Goal: Transaction & Acquisition: Download file/media

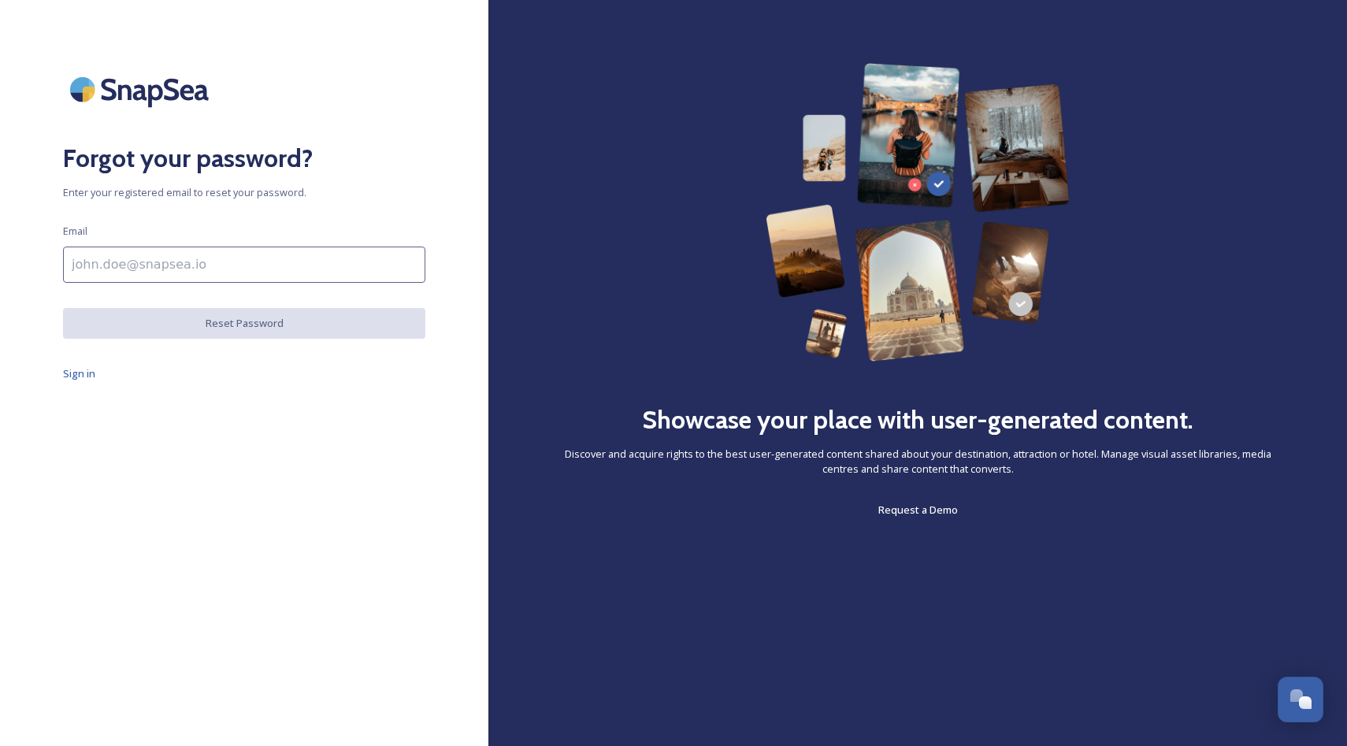
click at [209, 272] on input at bounding box center [244, 265] width 362 height 36
type input "[PERSON_NAME][EMAIL_ADDRESS][DOMAIN_NAME]"
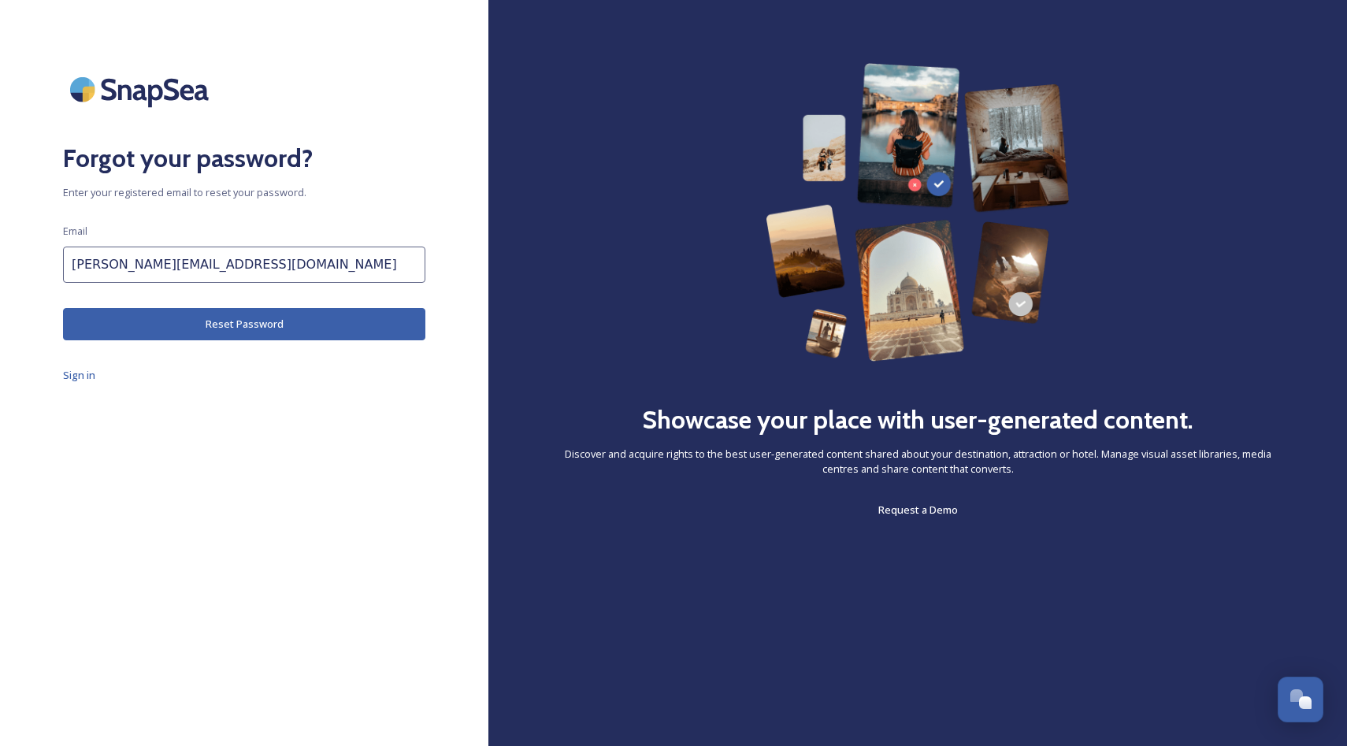
click at [221, 323] on button "Reset Password" at bounding box center [244, 324] width 362 height 32
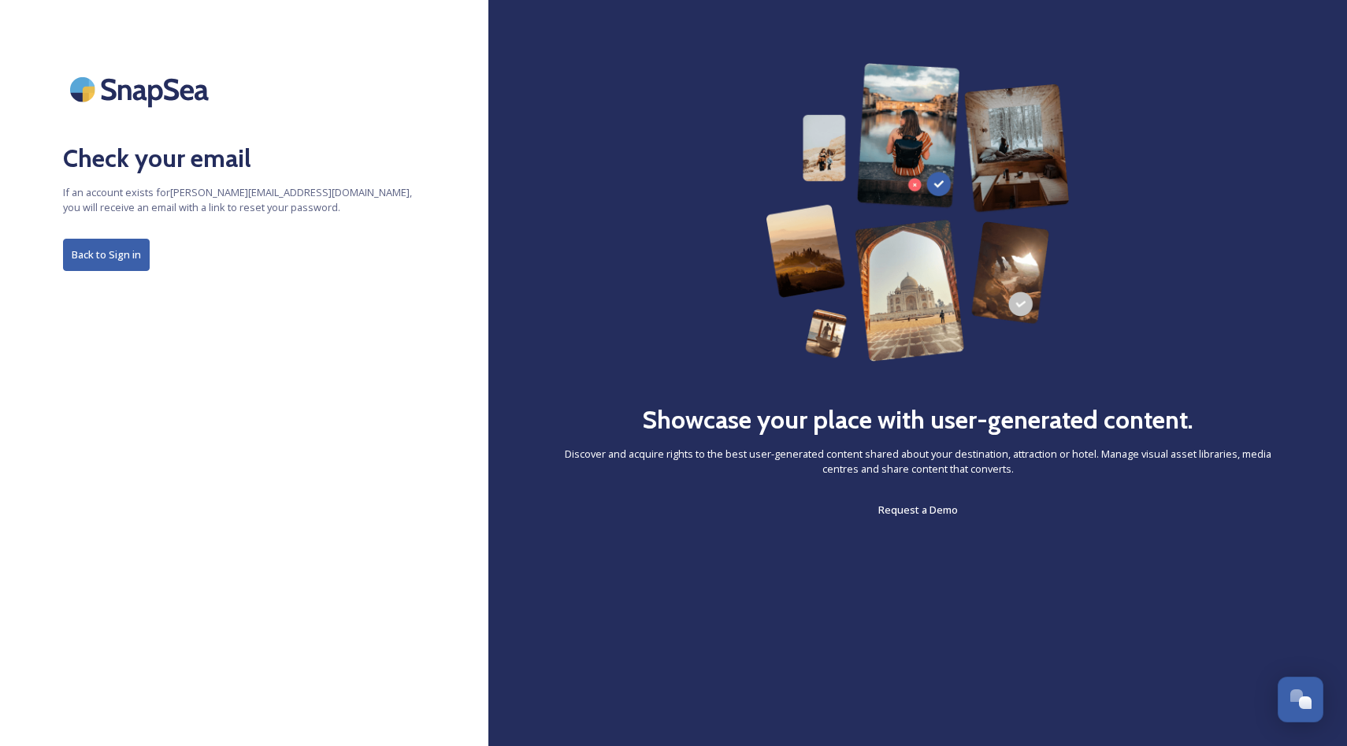
click at [109, 260] on button "Back to Sign in" at bounding box center [106, 255] width 87 height 32
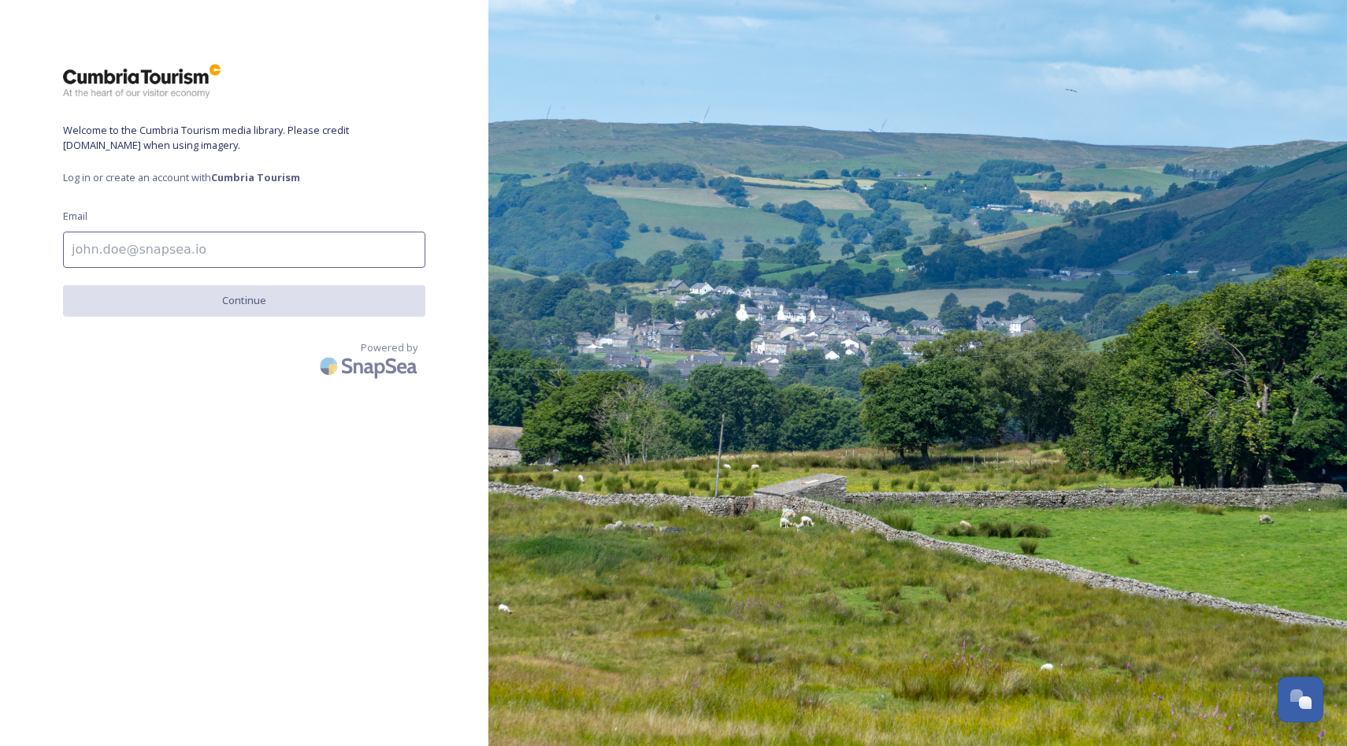
click at [161, 247] on input at bounding box center [244, 250] width 362 height 36
type input "[PERSON_NAME][EMAIL_ADDRESS][DOMAIN_NAME]"
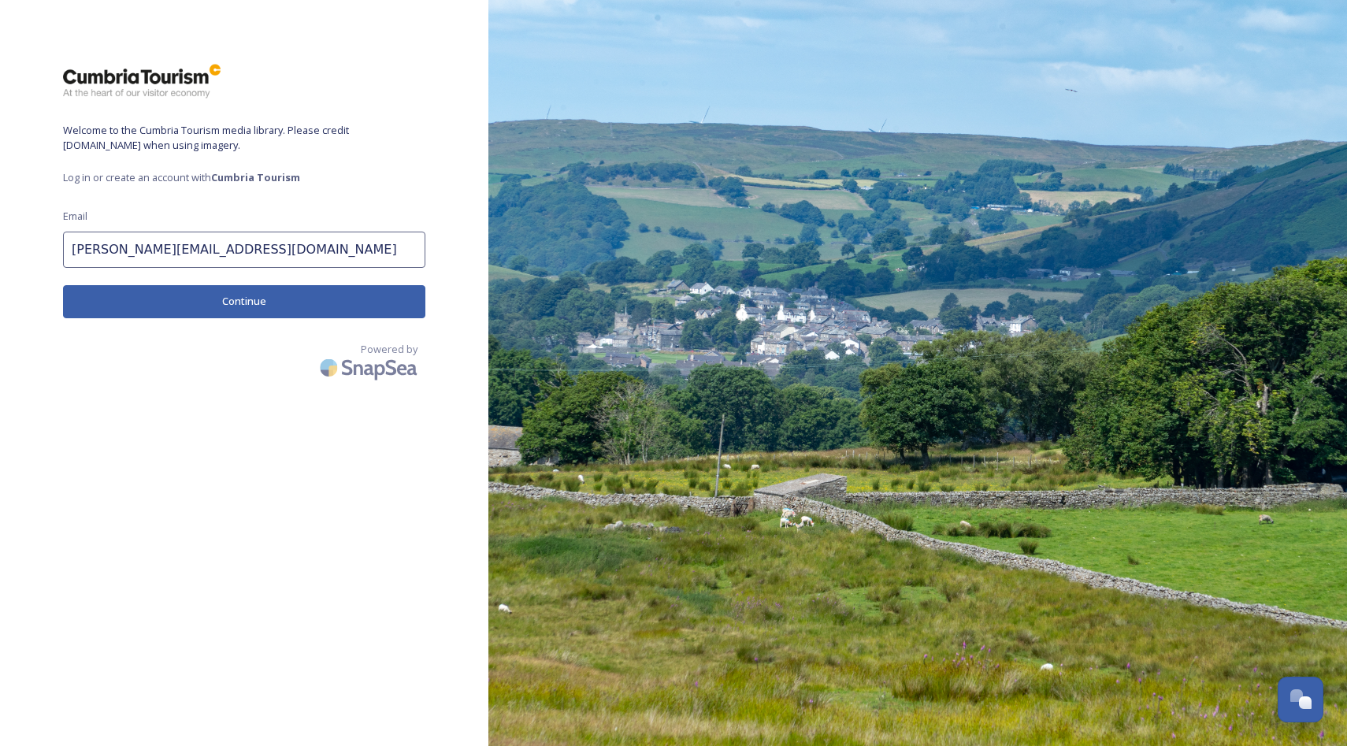
click at [261, 297] on button "Continue" at bounding box center [244, 301] width 362 height 32
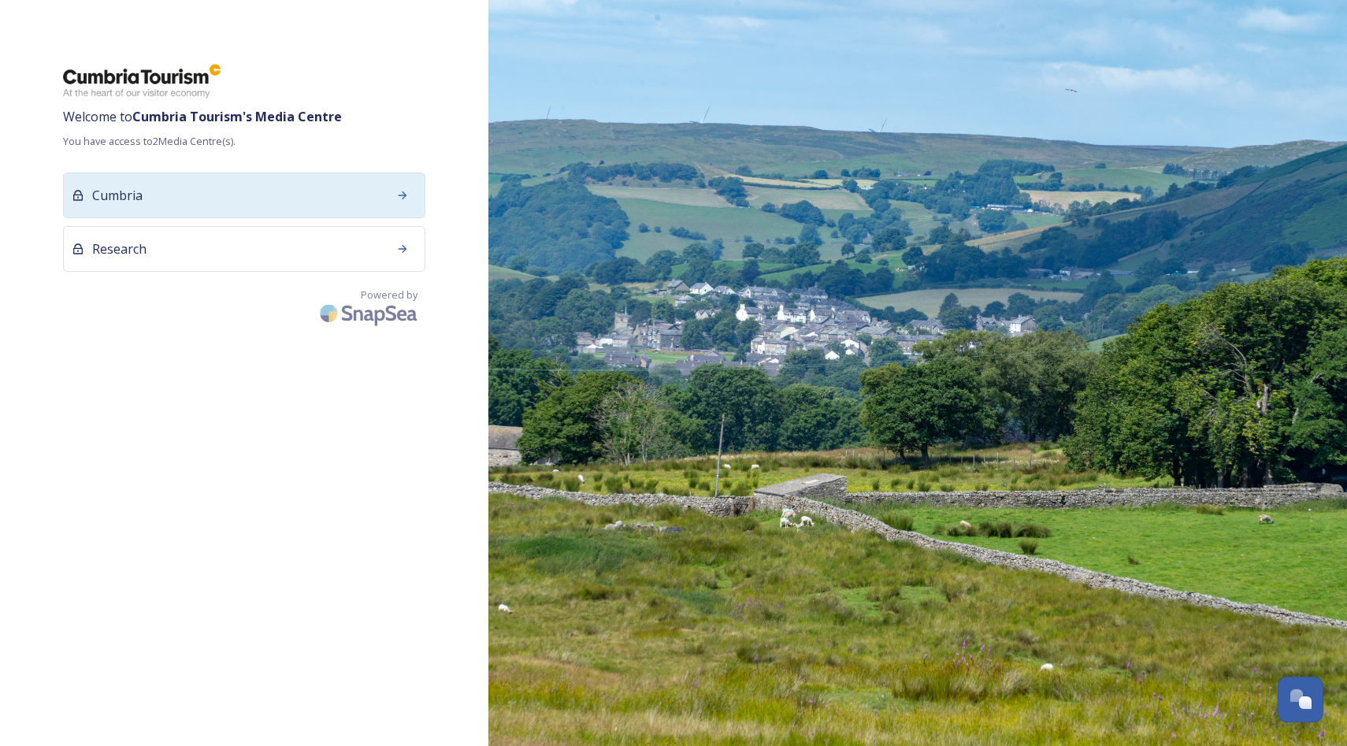
click at [401, 188] on div at bounding box center [402, 195] width 28 height 28
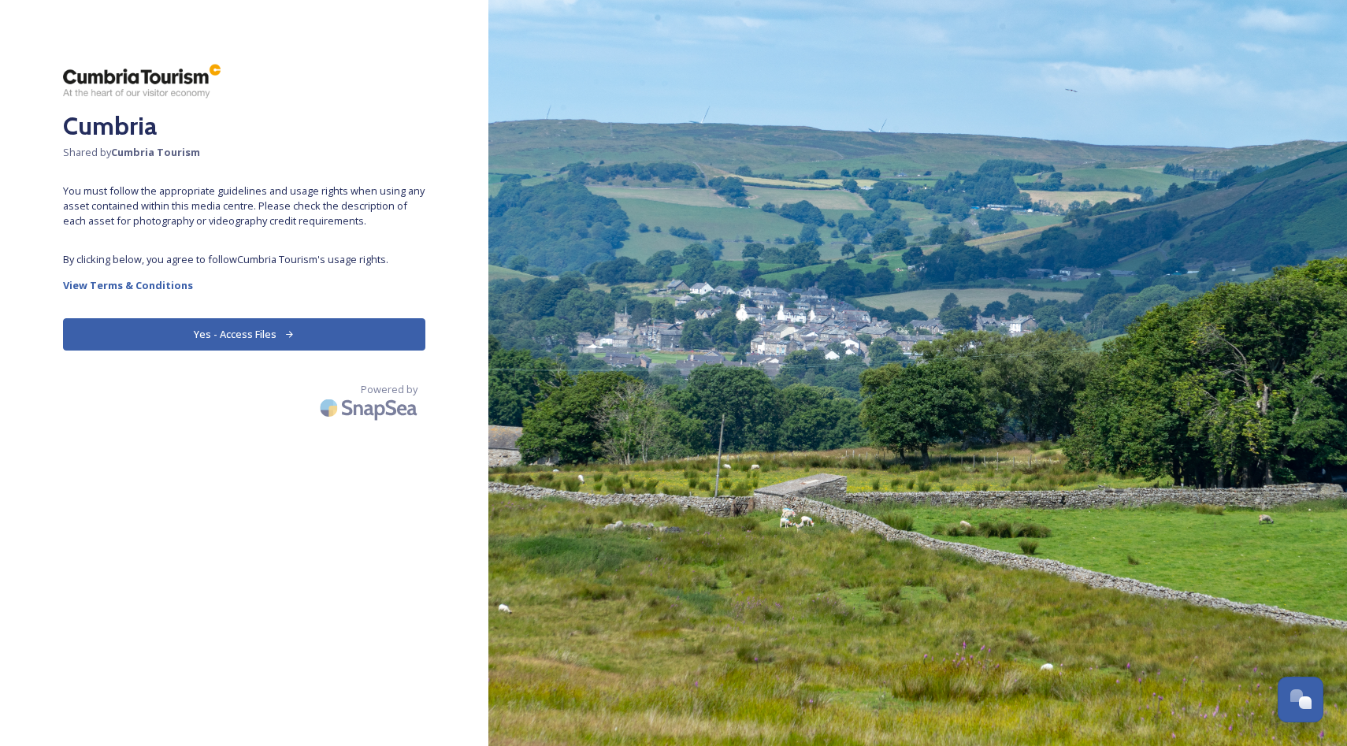
click at [273, 332] on button "Yes - Access Files" at bounding box center [244, 334] width 362 height 32
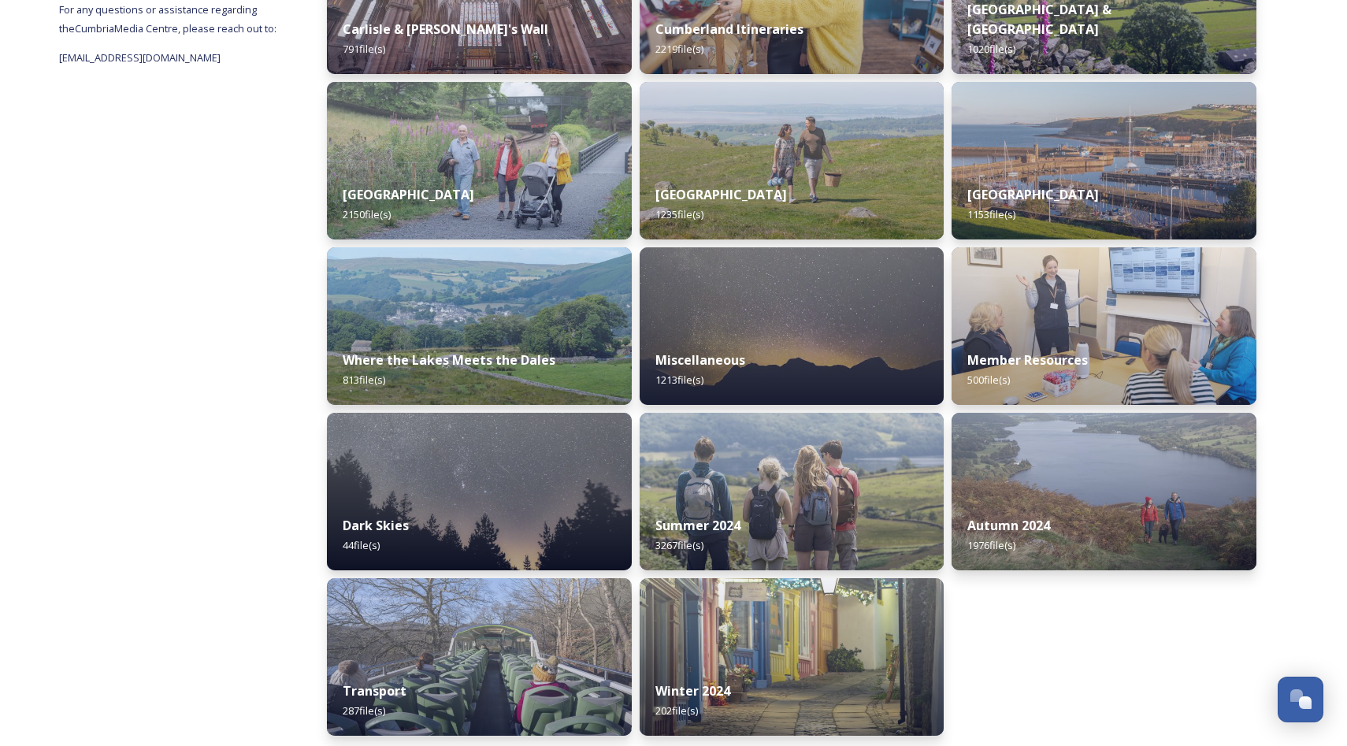
scroll to position [341, 0]
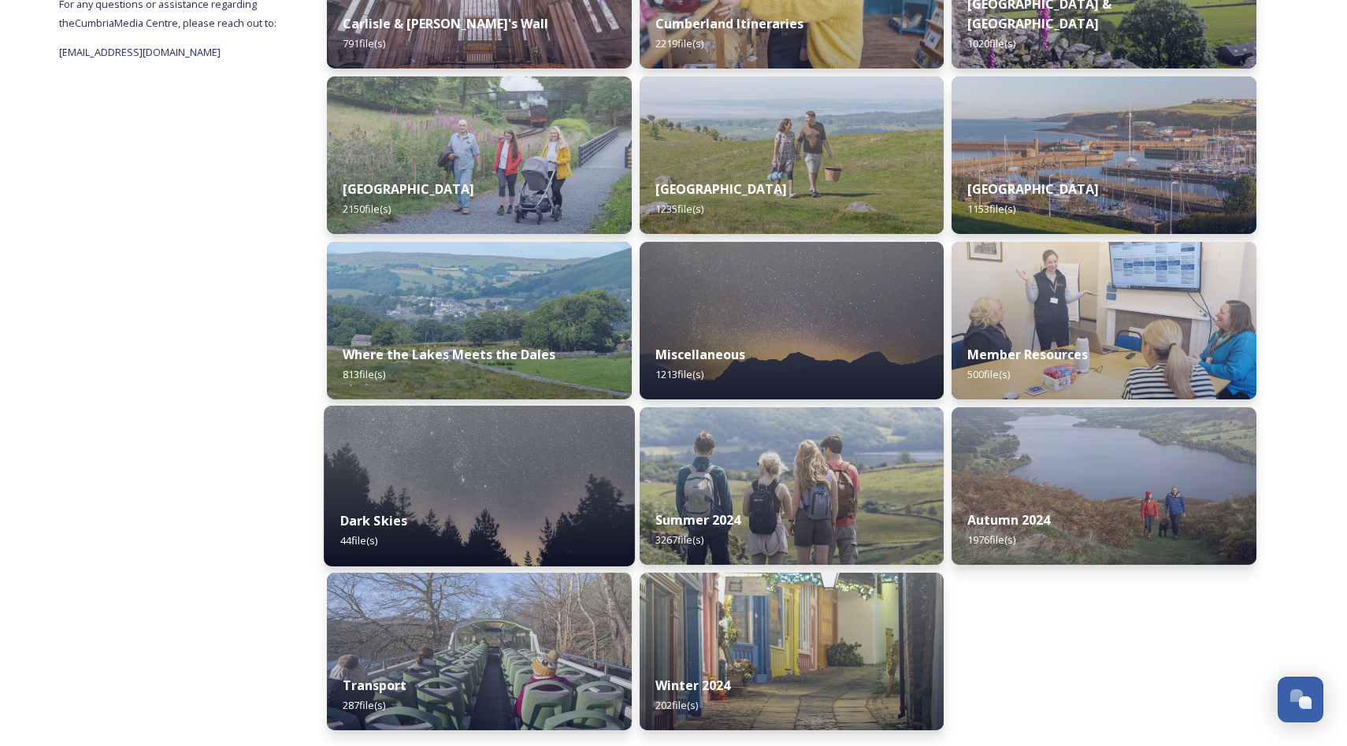
click at [461, 541] on div "Dark Skies 44 file(s)" at bounding box center [479, 531] width 310 height 72
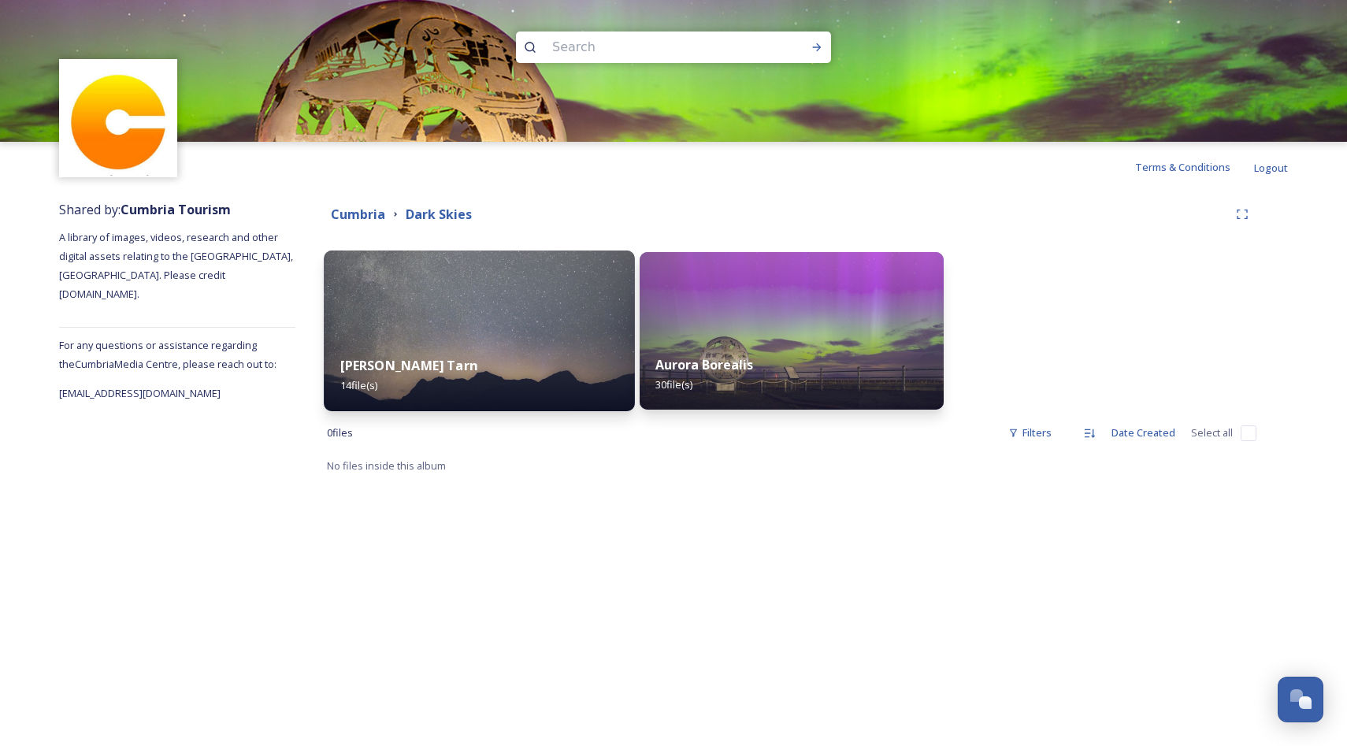
click at [505, 380] on div "[PERSON_NAME] Tarn 14 file(s)" at bounding box center [479, 376] width 310 height 72
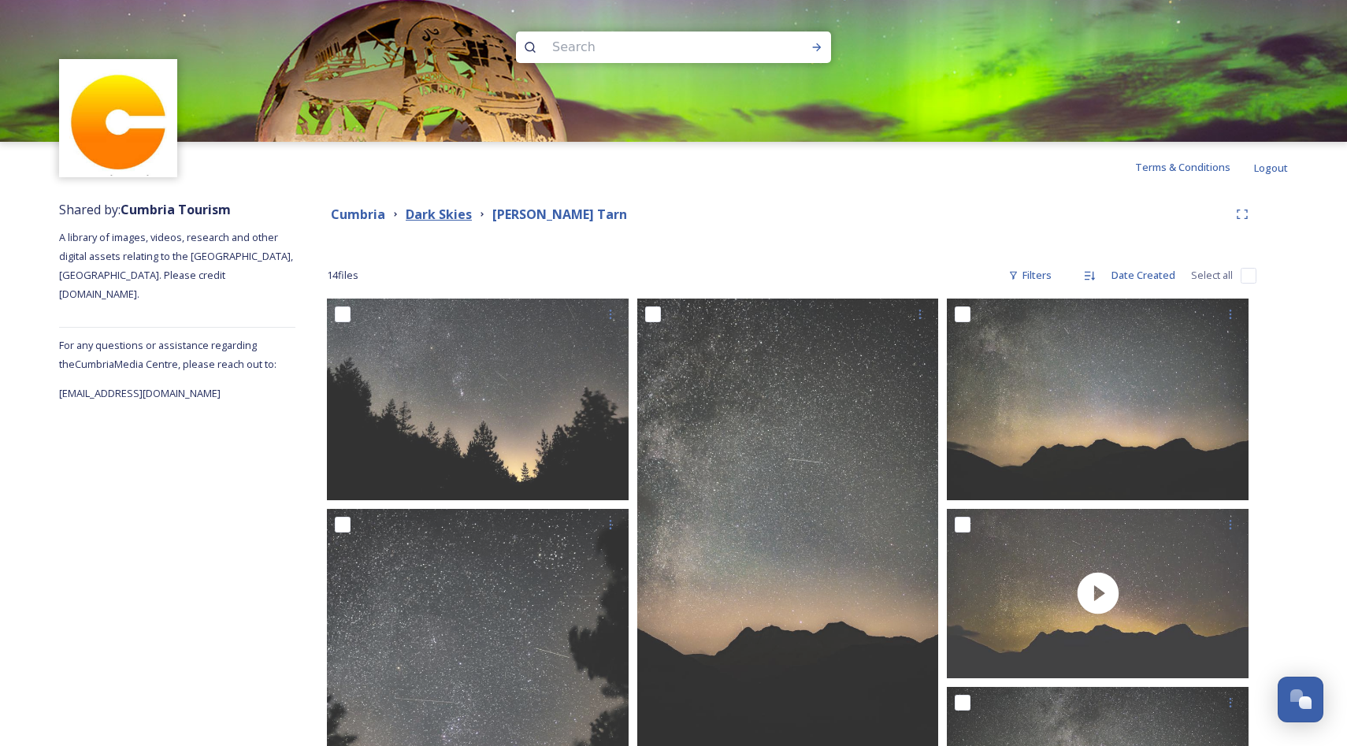
click at [434, 215] on strong "Dark Skies" at bounding box center [439, 214] width 66 height 17
click at [367, 220] on strong "Cumbria" at bounding box center [358, 214] width 54 height 17
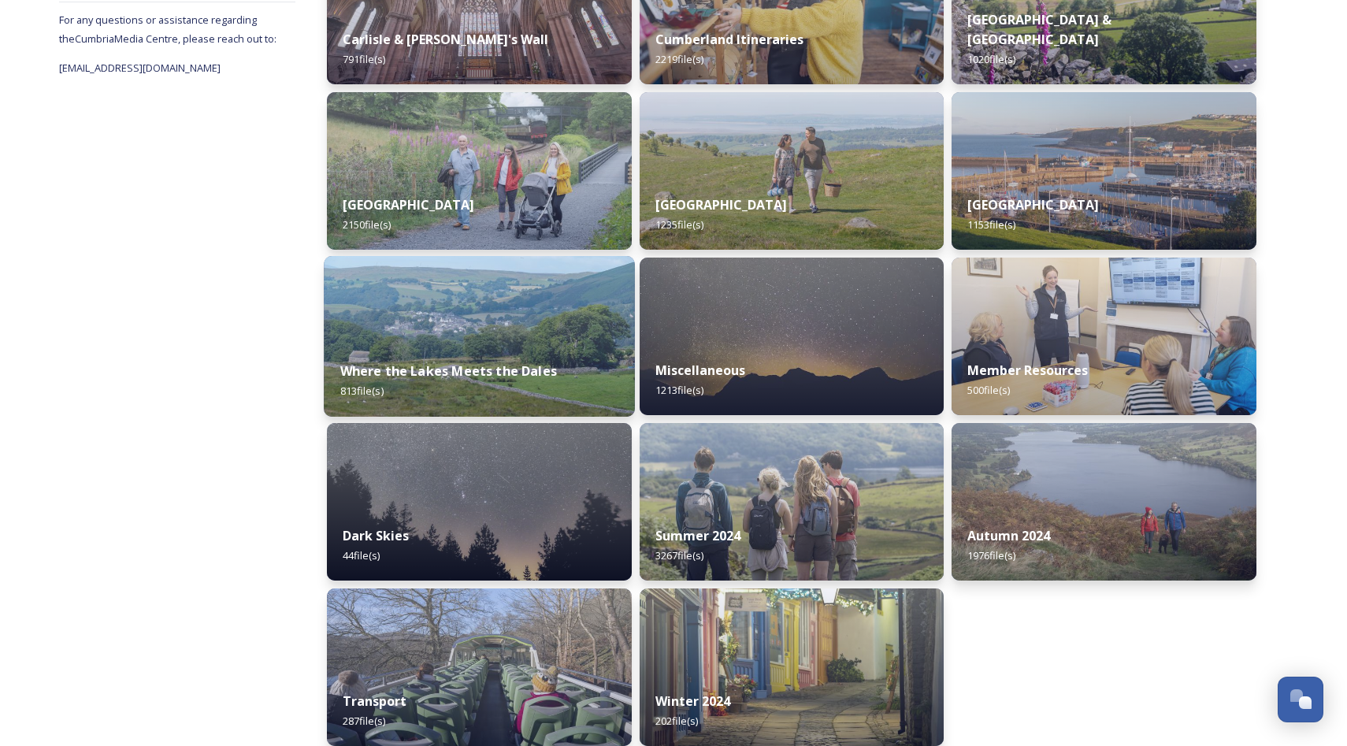
scroll to position [341, 0]
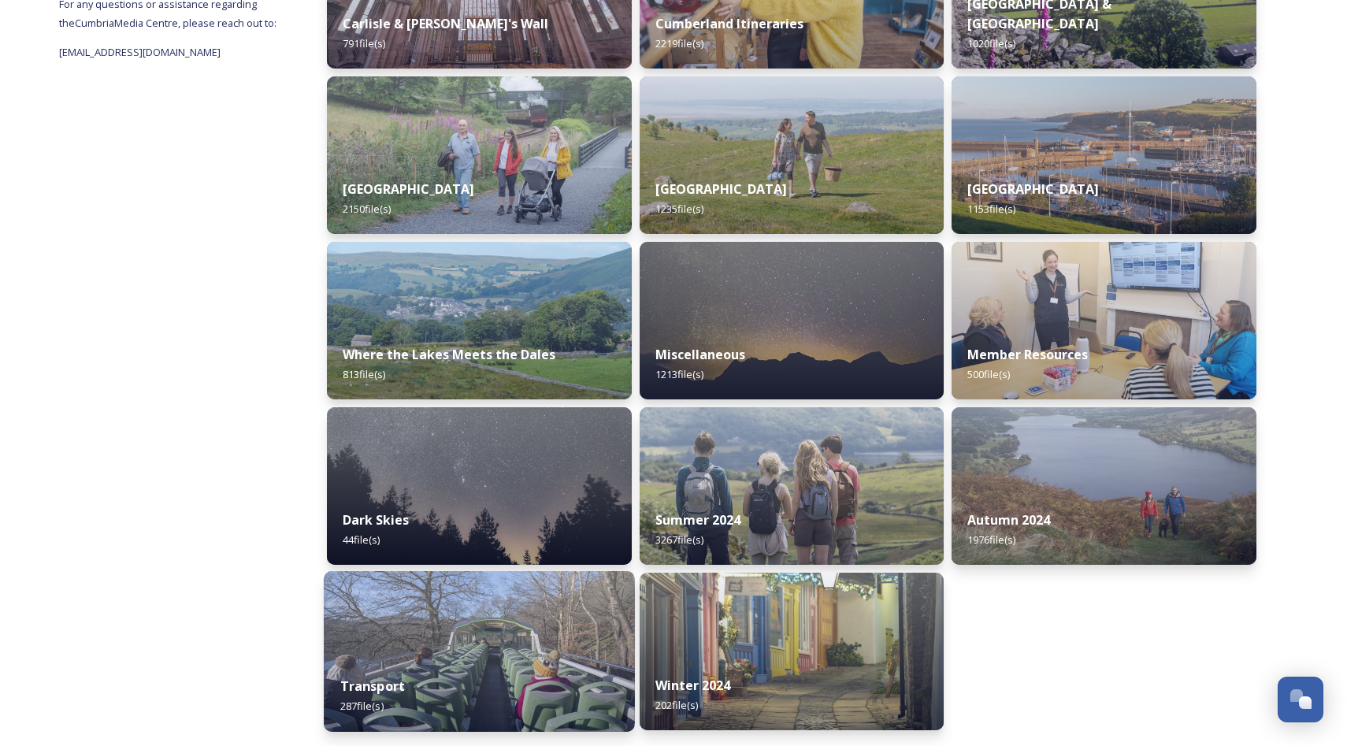
click at [440, 688] on div "Transport 287 file(s)" at bounding box center [479, 696] width 310 height 72
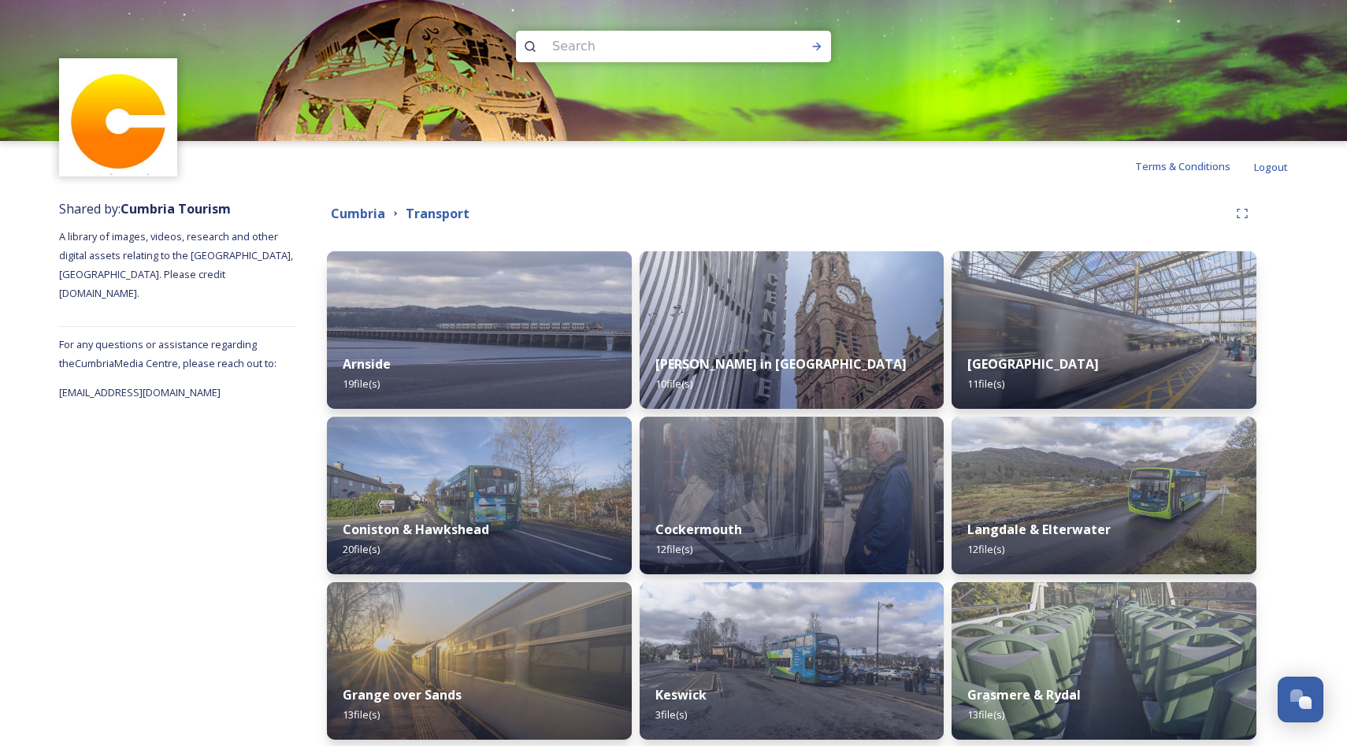
scroll to position [1, 0]
click at [360, 215] on strong "Cumbria" at bounding box center [358, 213] width 54 height 17
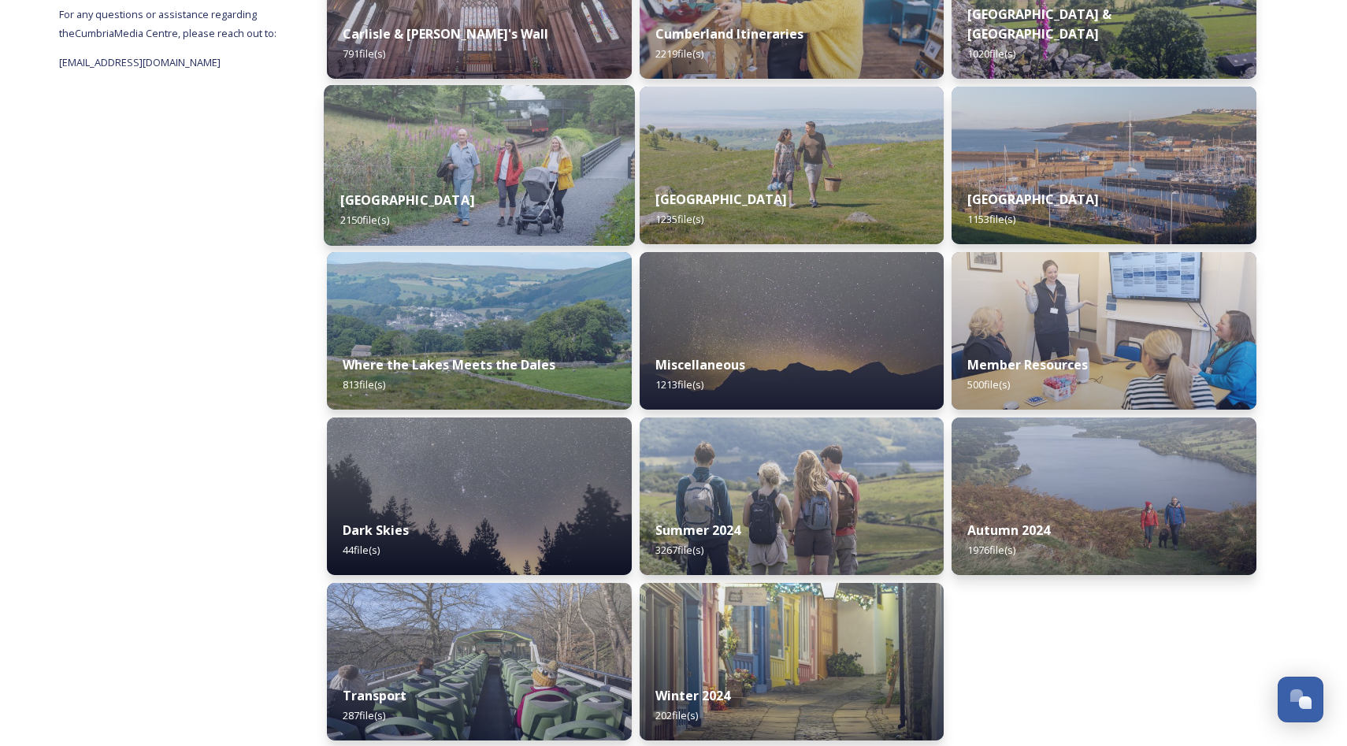
scroll to position [341, 0]
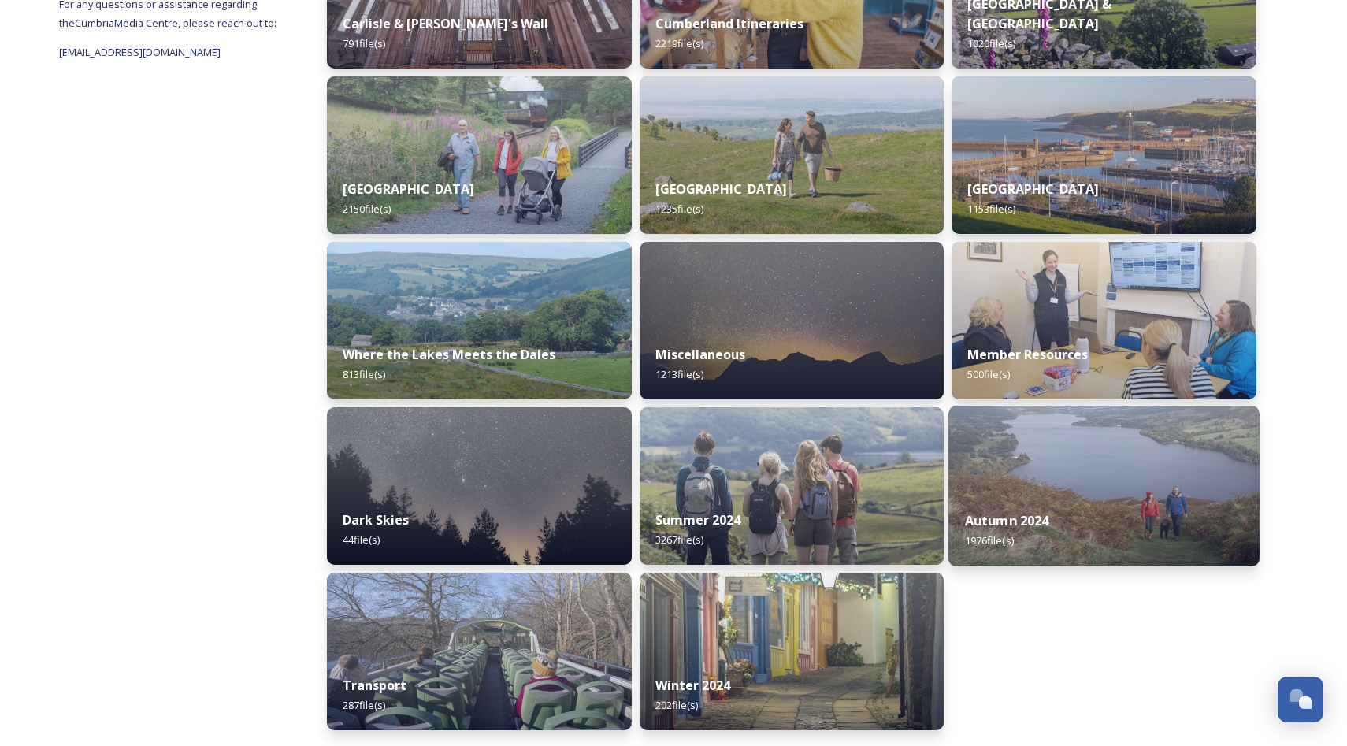
click at [1005, 524] on strong "Autumn 2024" at bounding box center [1007, 520] width 84 height 17
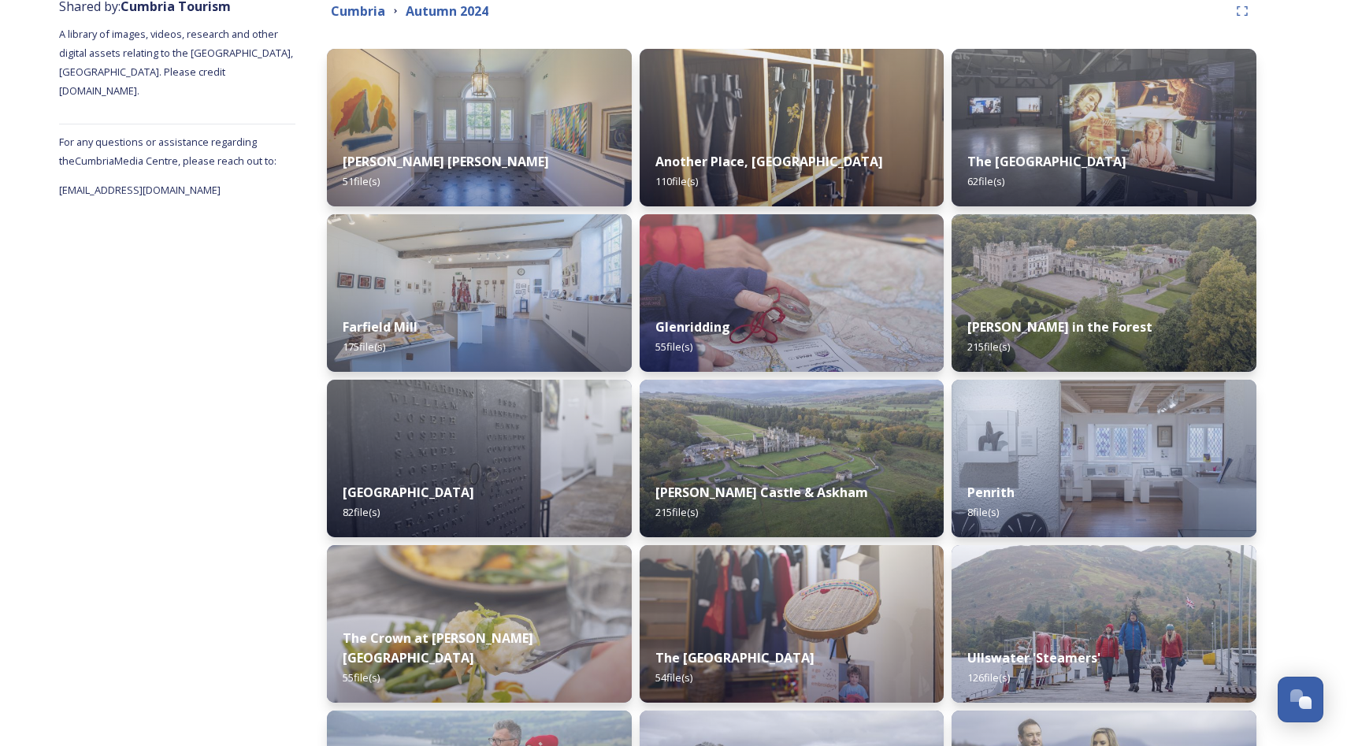
scroll to position [202, 0]
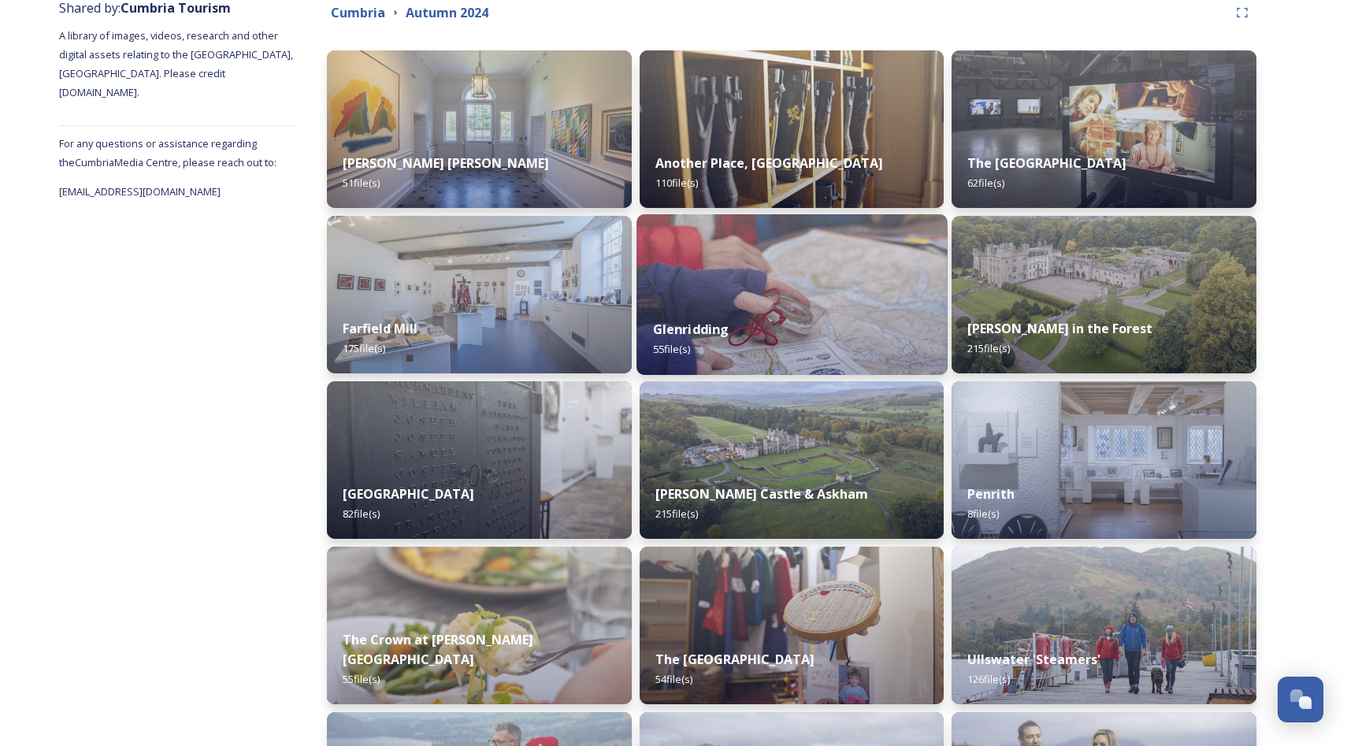
click at [810, 329] on div "Glenridding 55 file(s)" at bounding box center [792, 339] width 310 height 72
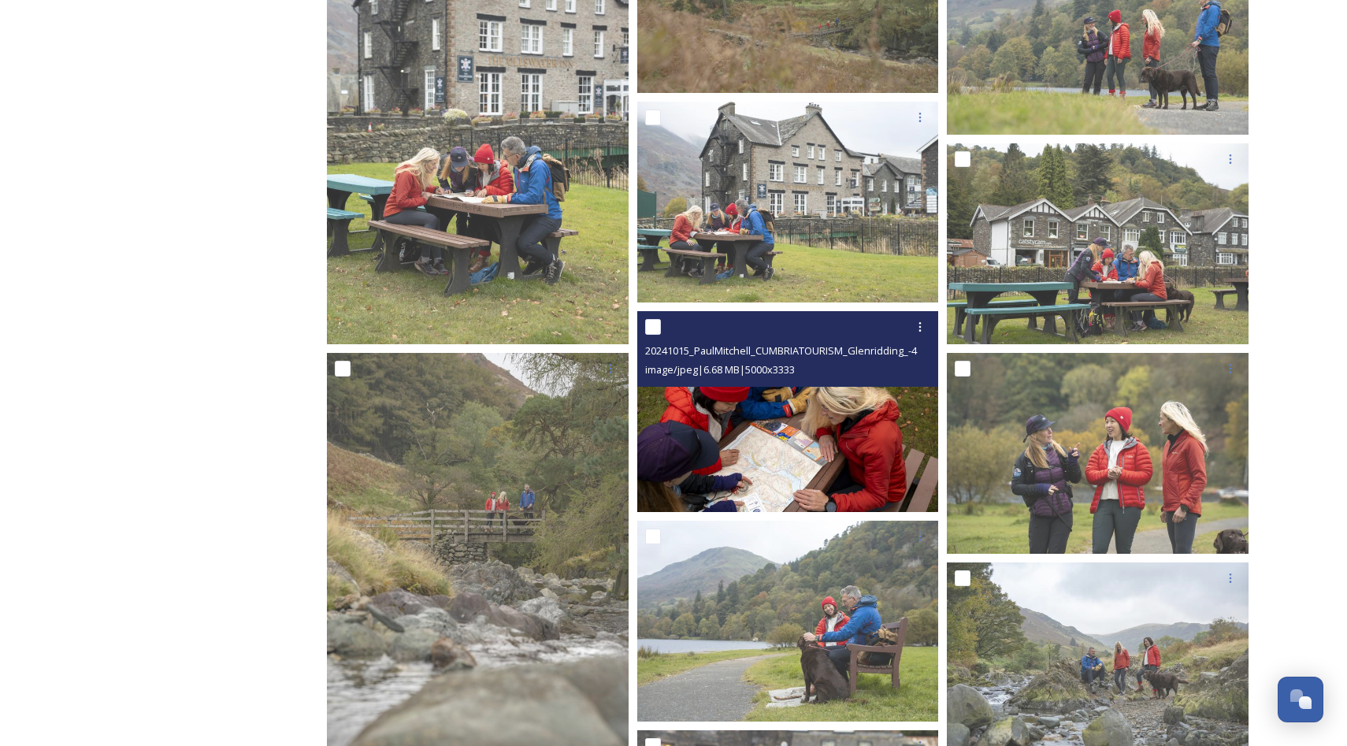
scroll to position [1896, 0]
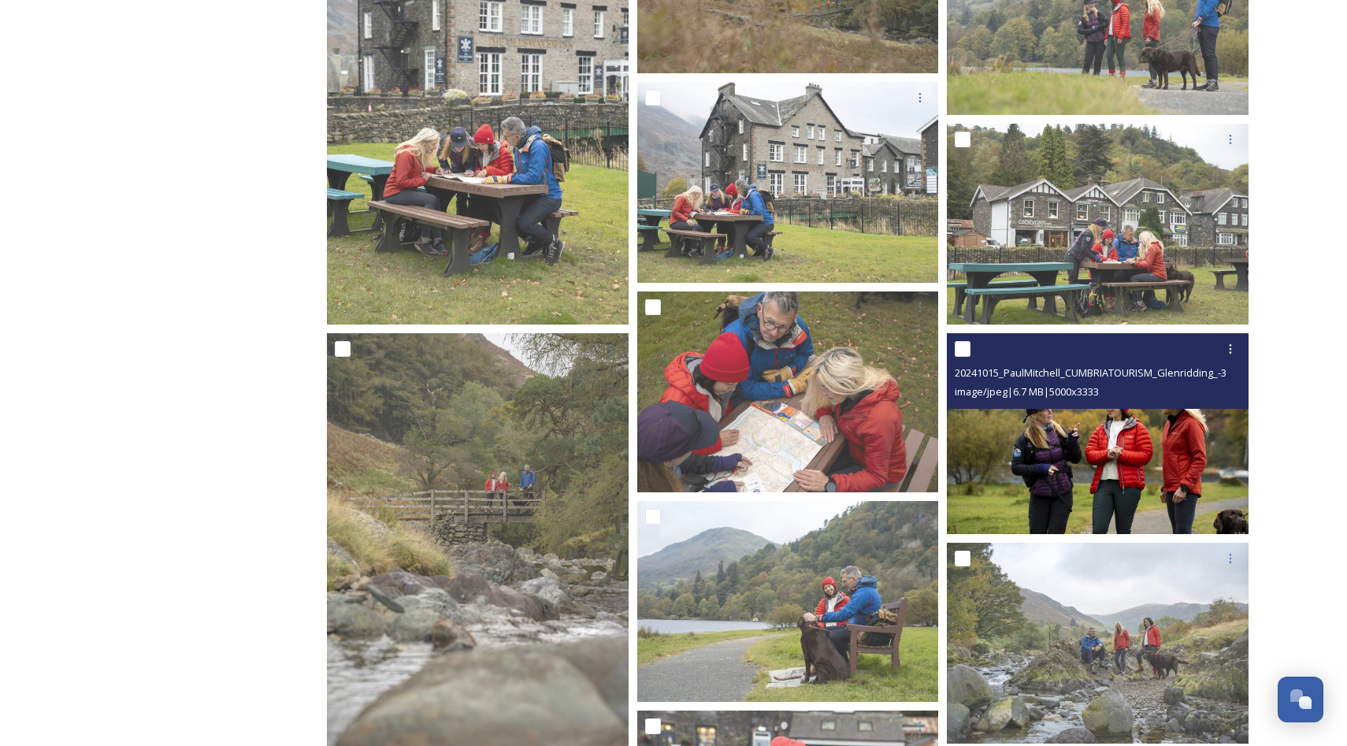
click at [1067, 486] on img at bounding box center [1098, 434] width 302 height 202
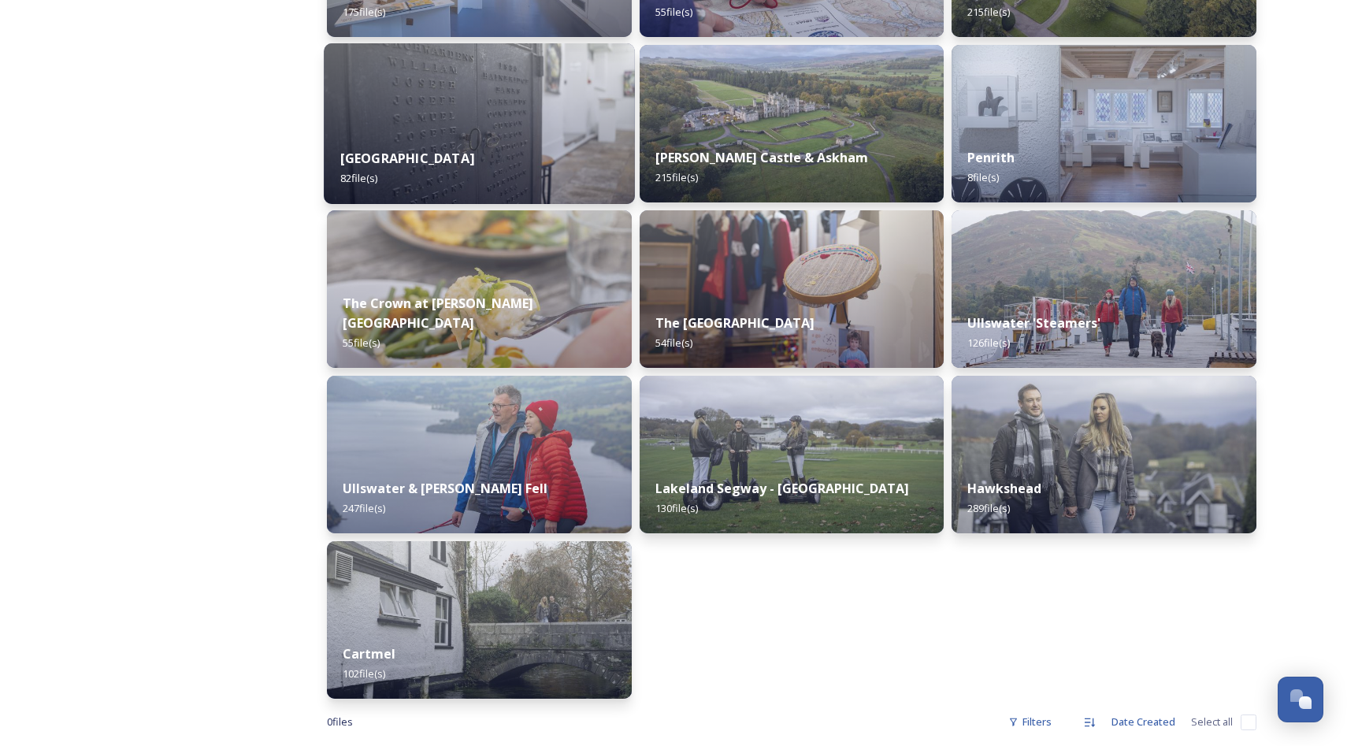
scroll to position [564, 0]
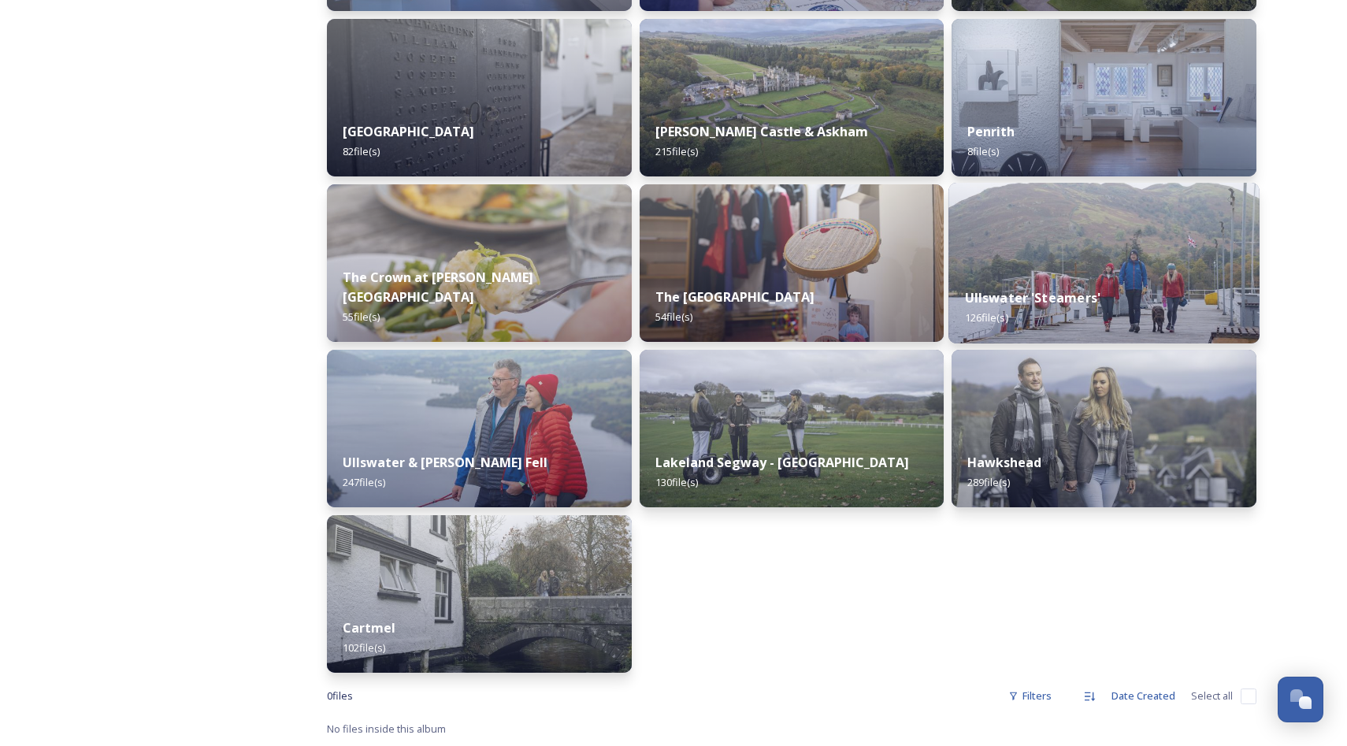
click at [1023, 296] on strong "Ullswater 'Steamers'" at bounding box center [1033, 297] width 136 height 17
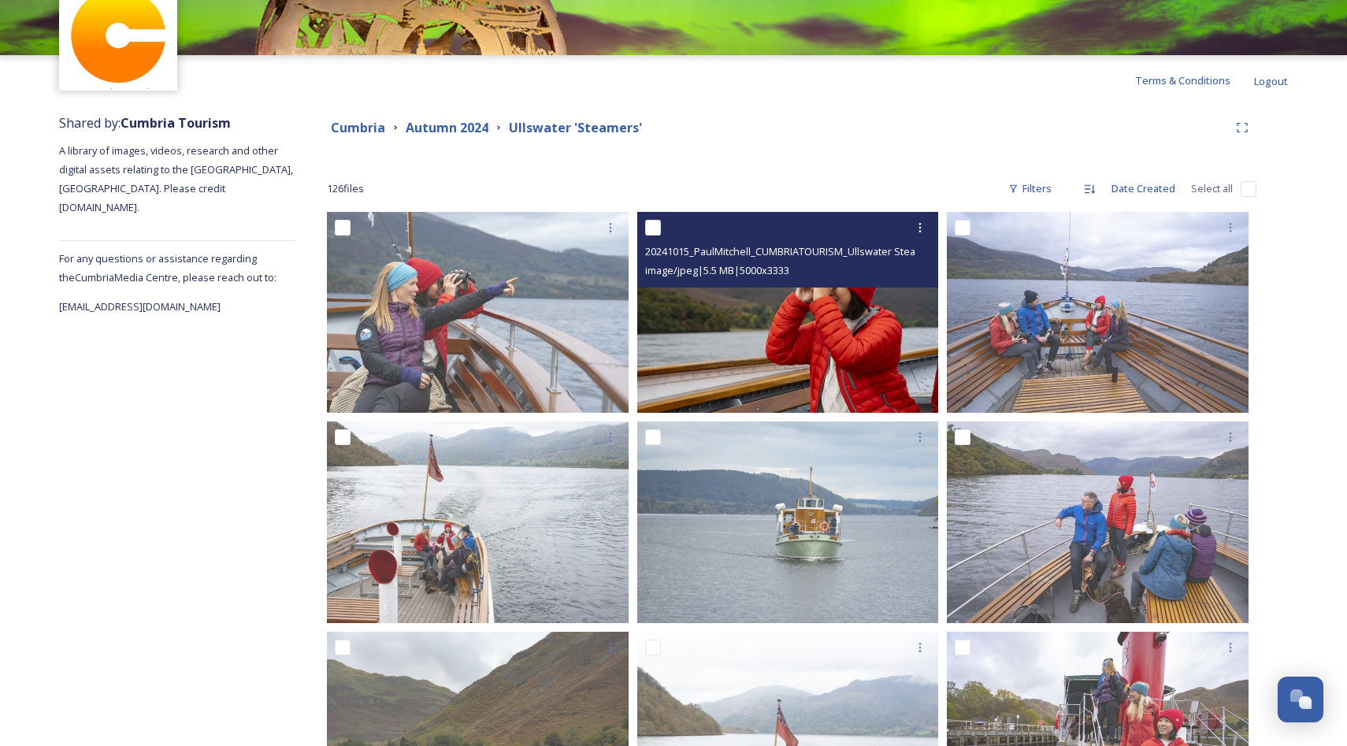
scroll to position [91, 0]
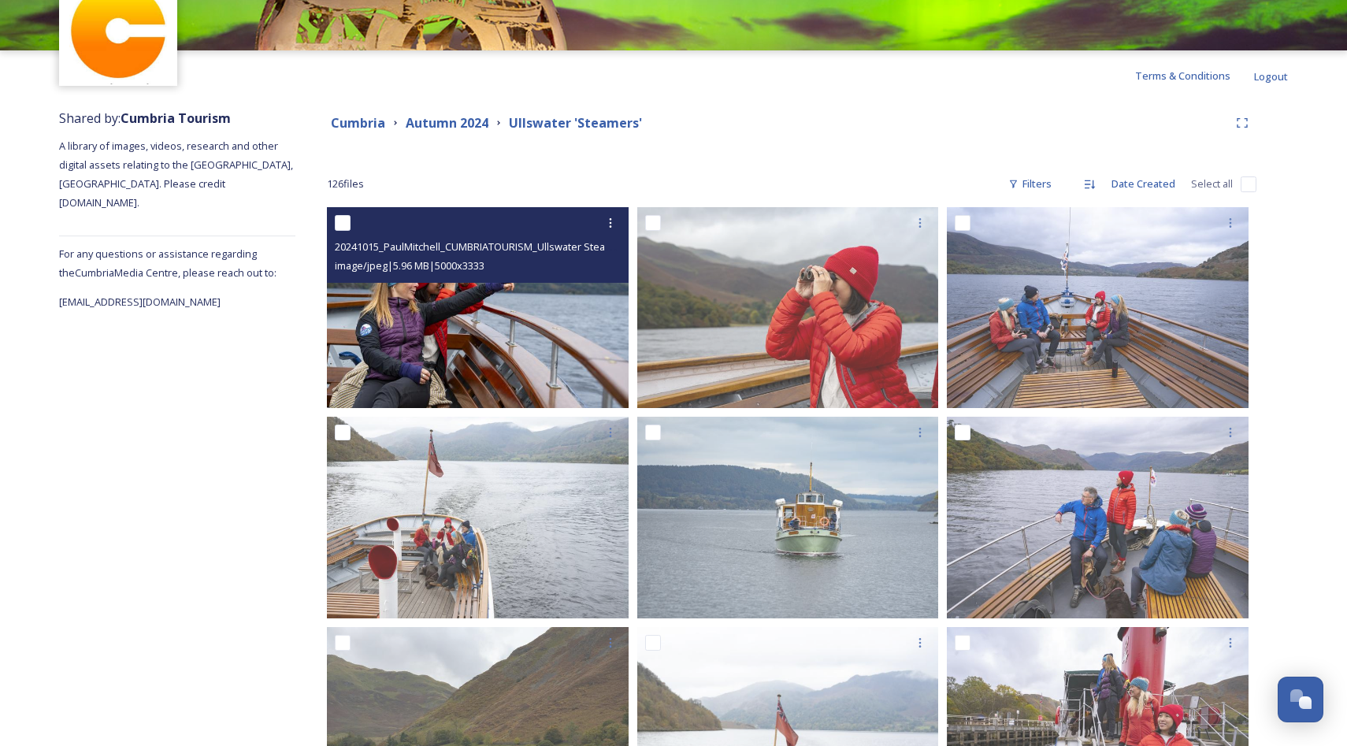
click at [493, 322] on img at bounding box center [478, 308] width 302 height 202
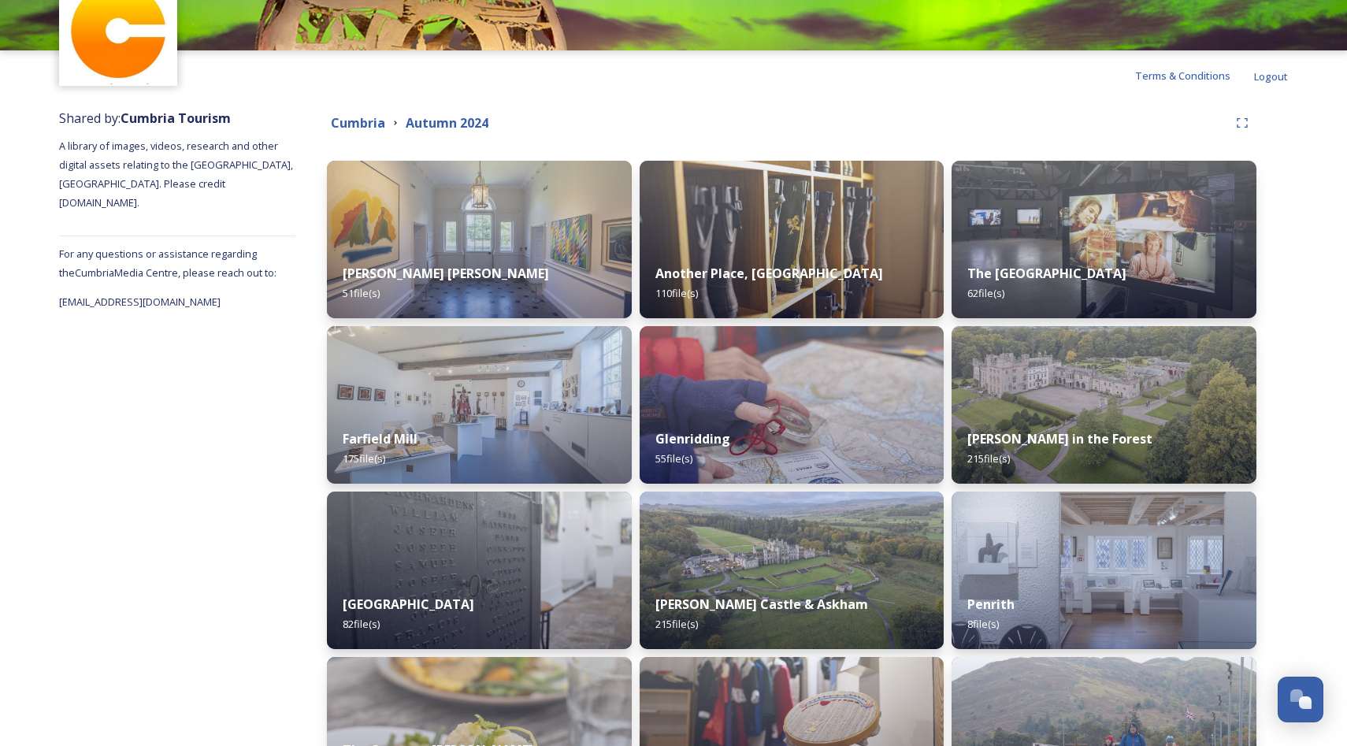
scroll to position [89, 0]
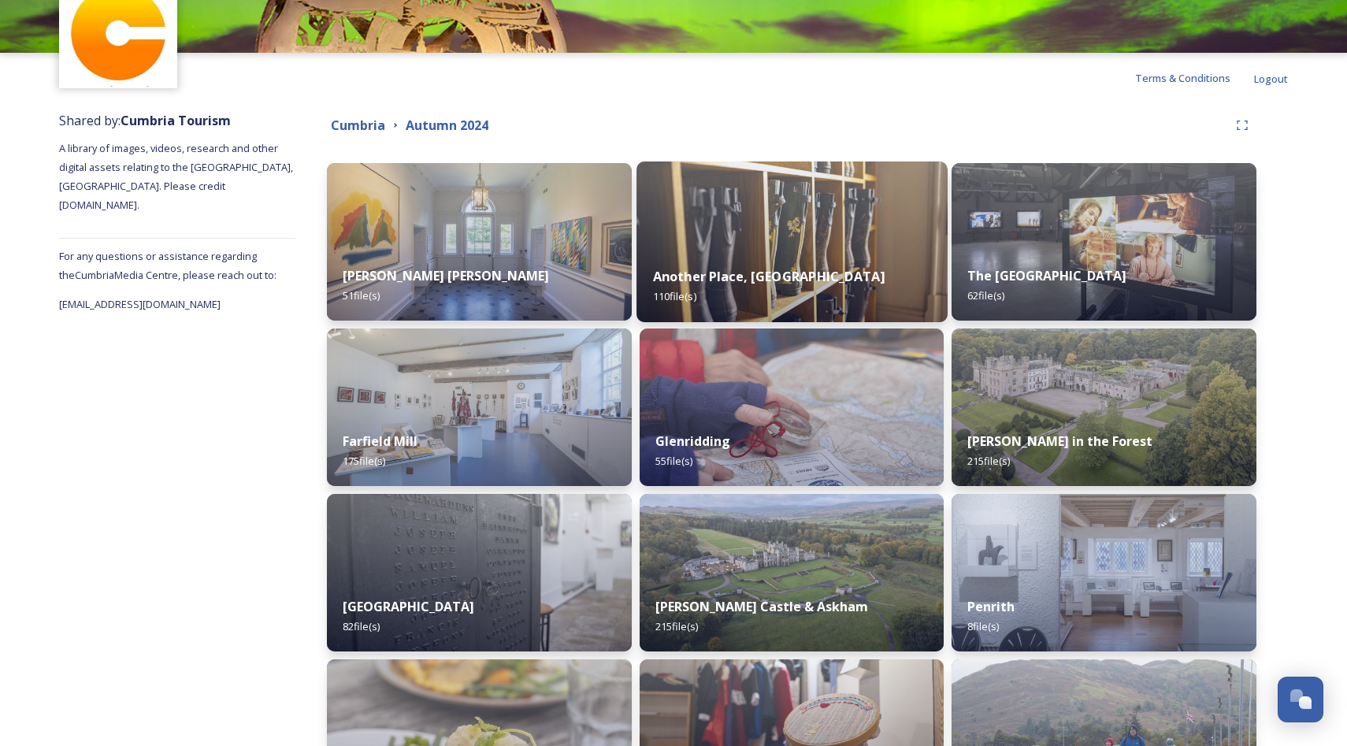
click at [737, 273] on strong "Another Place, [GEOGRAPHIC_DATA]" at bounding box center [768, 276] width 232 height 17
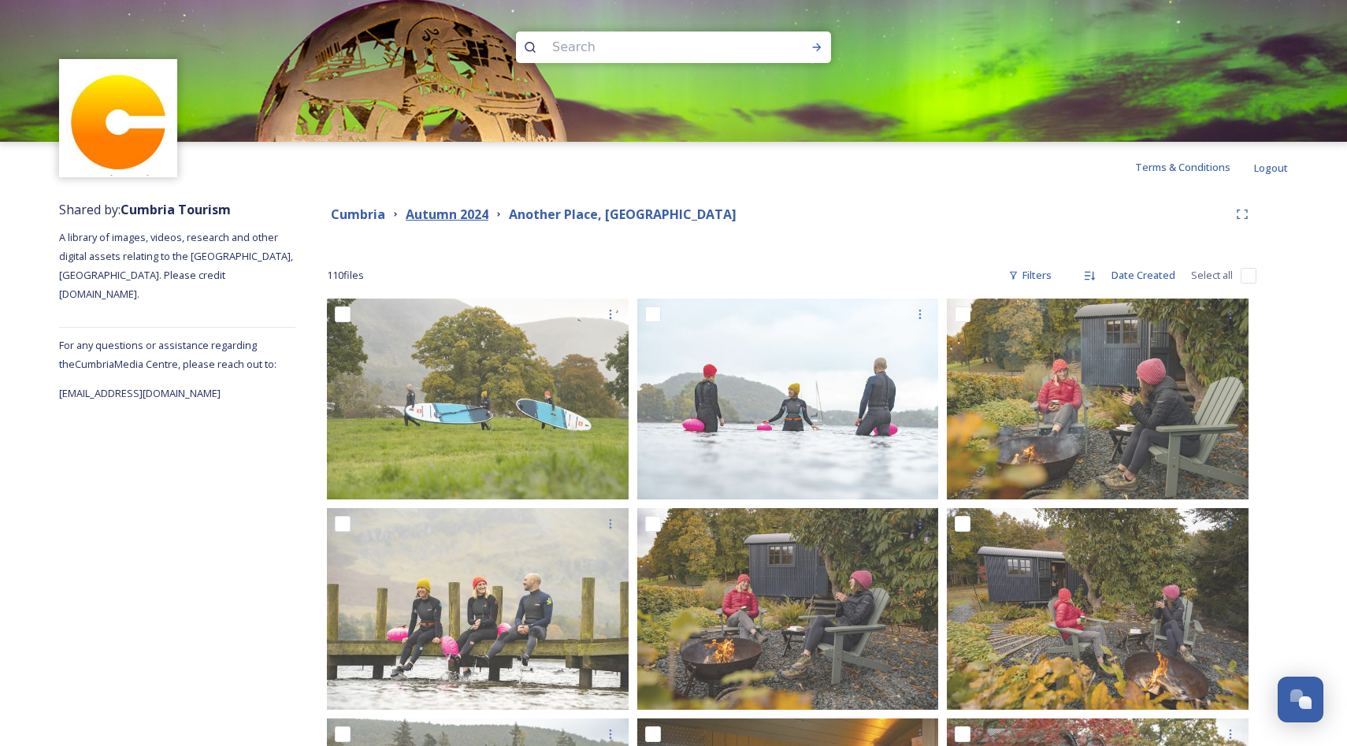
click at [462, 209] on strong "Autumn 2024" at bounding box center [447, 214] width 83 height 17
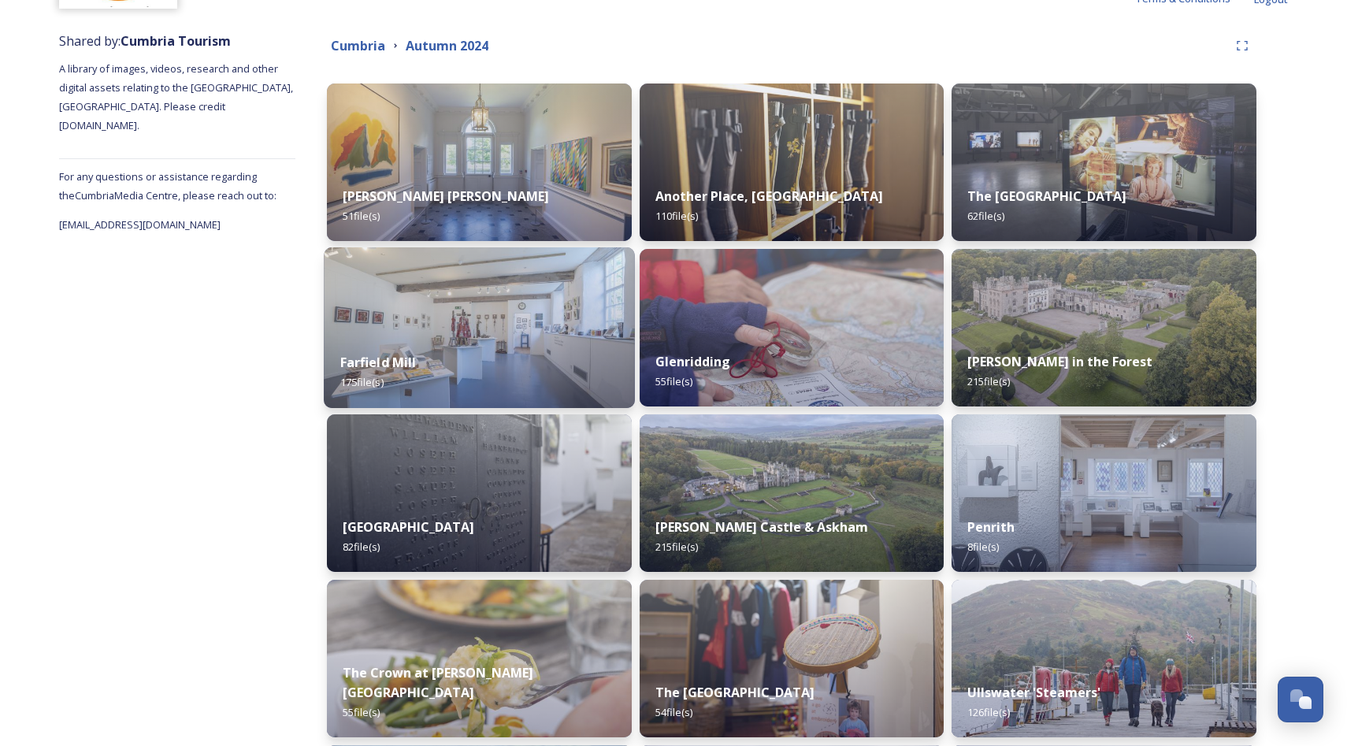
scroll to position [177, 0]
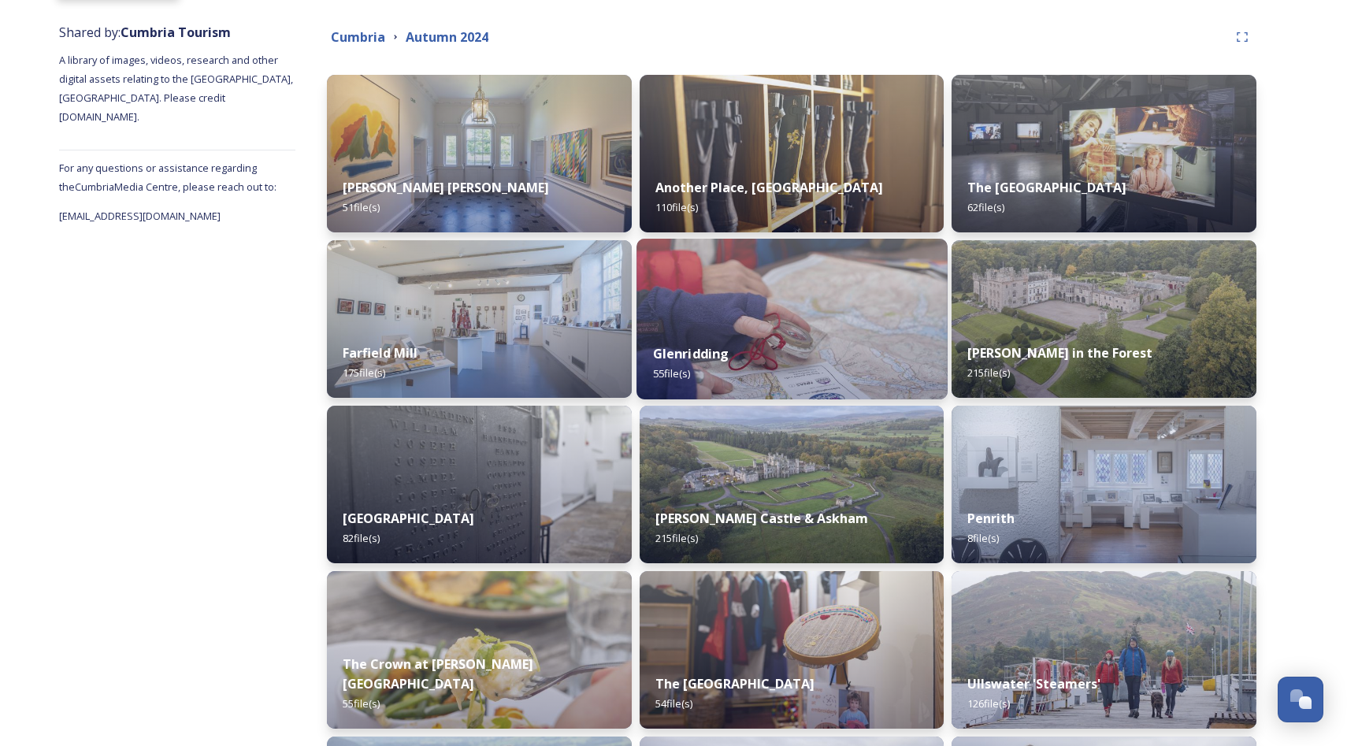
click at [730, 359] on div "Glenridding 55 file(s)" at bounding box center [792, 364] width 310 height 72
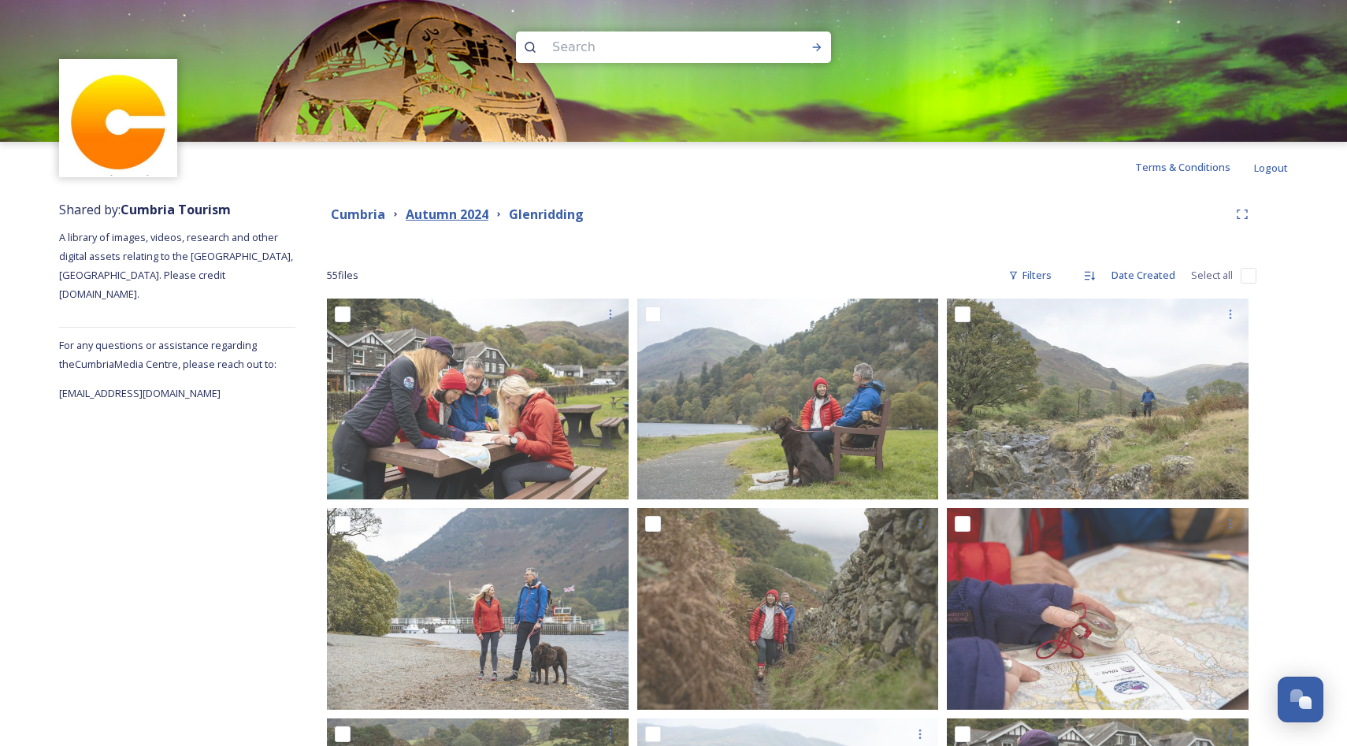
click at [456, 216] on strong "Autumn 2024" at bounding box center [447, 214] width 83 height 17
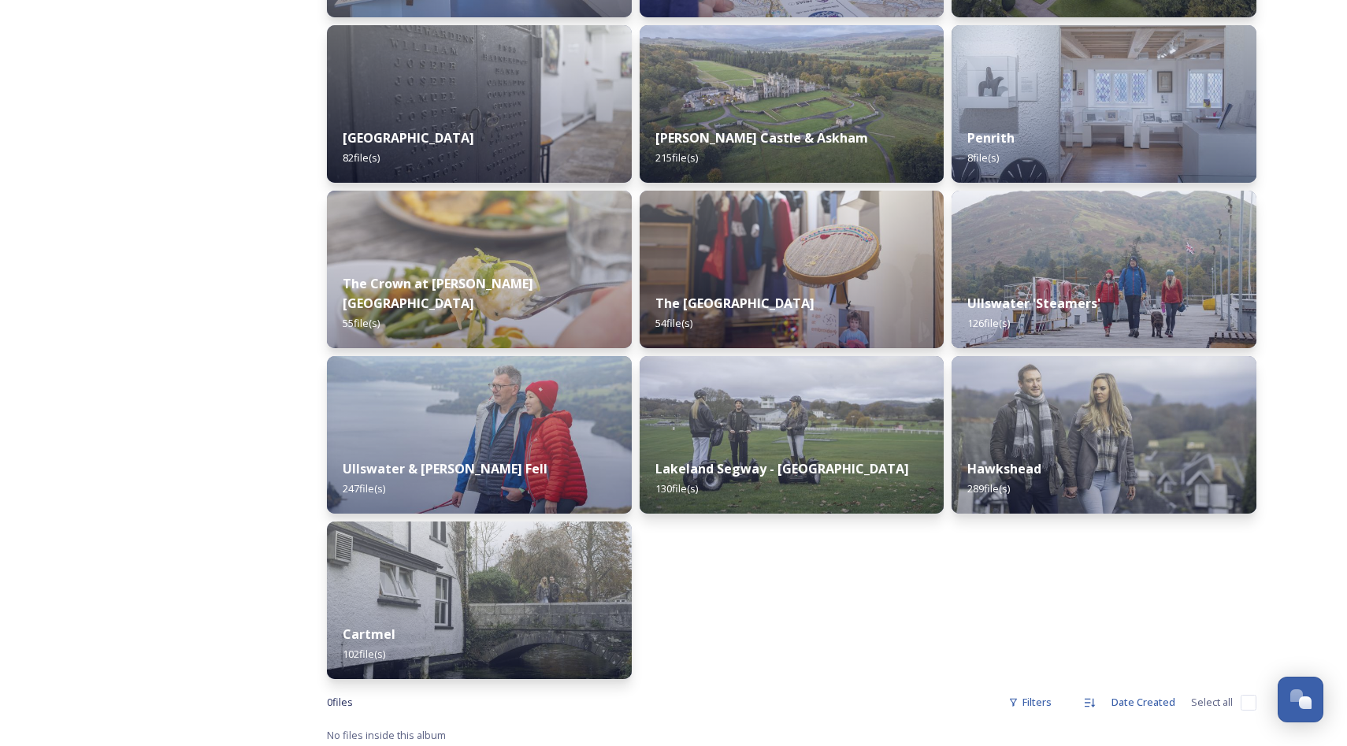
scroll to position [548, 0]
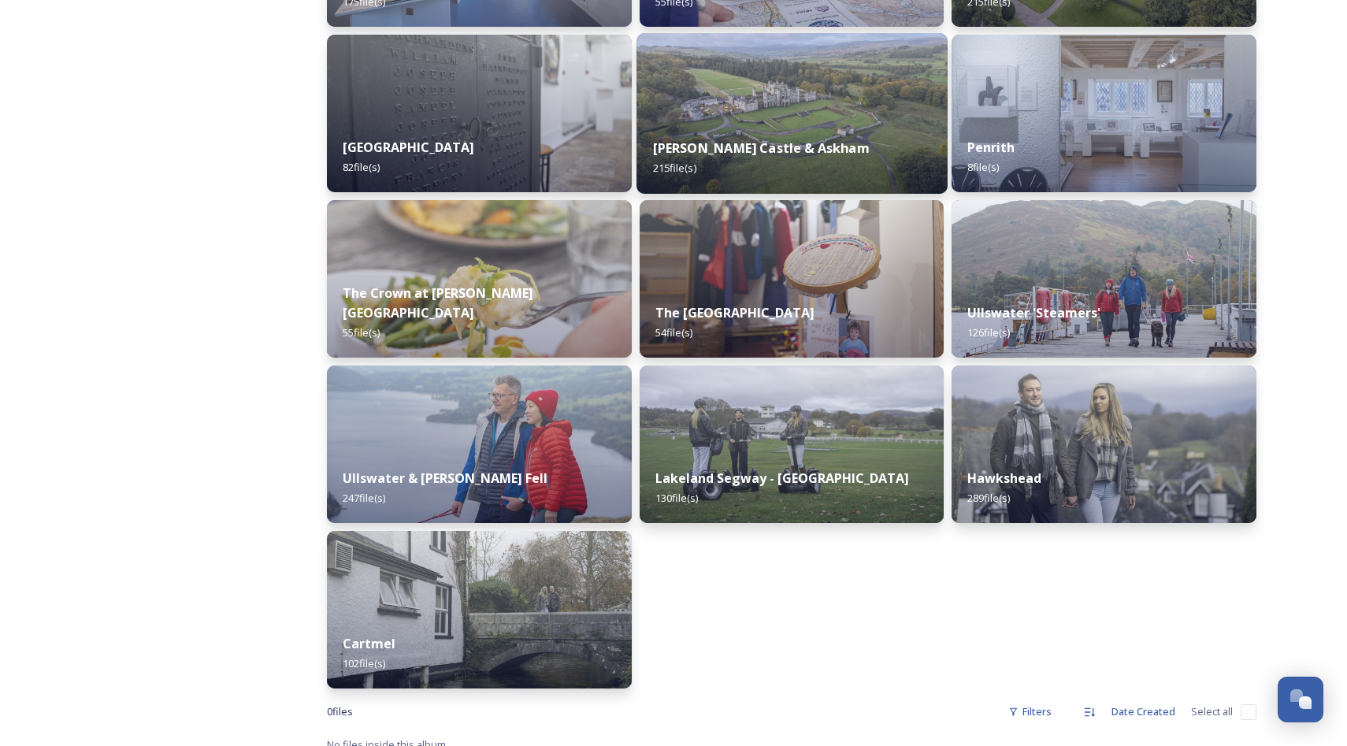
click at [752, 121] on img at bounding box center [792, 113] width 310 height 161
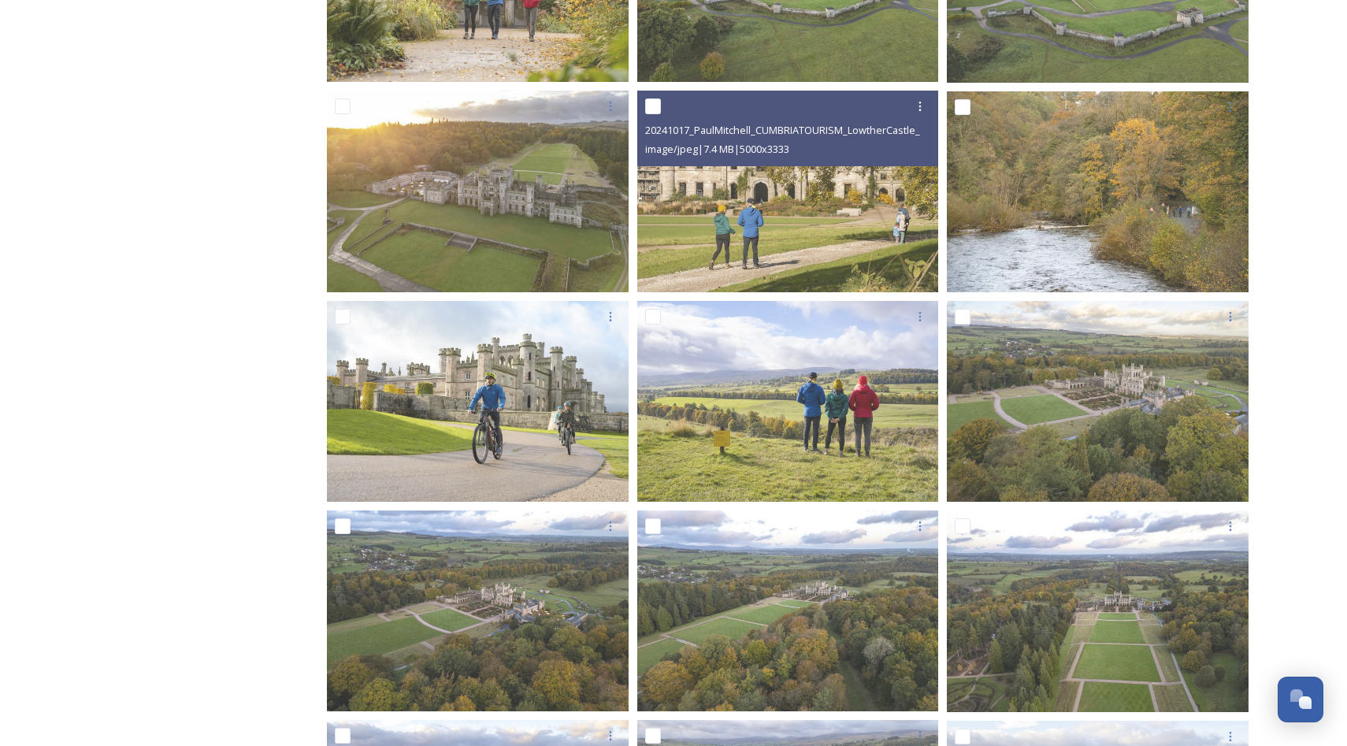
scroll to position [418, 0]
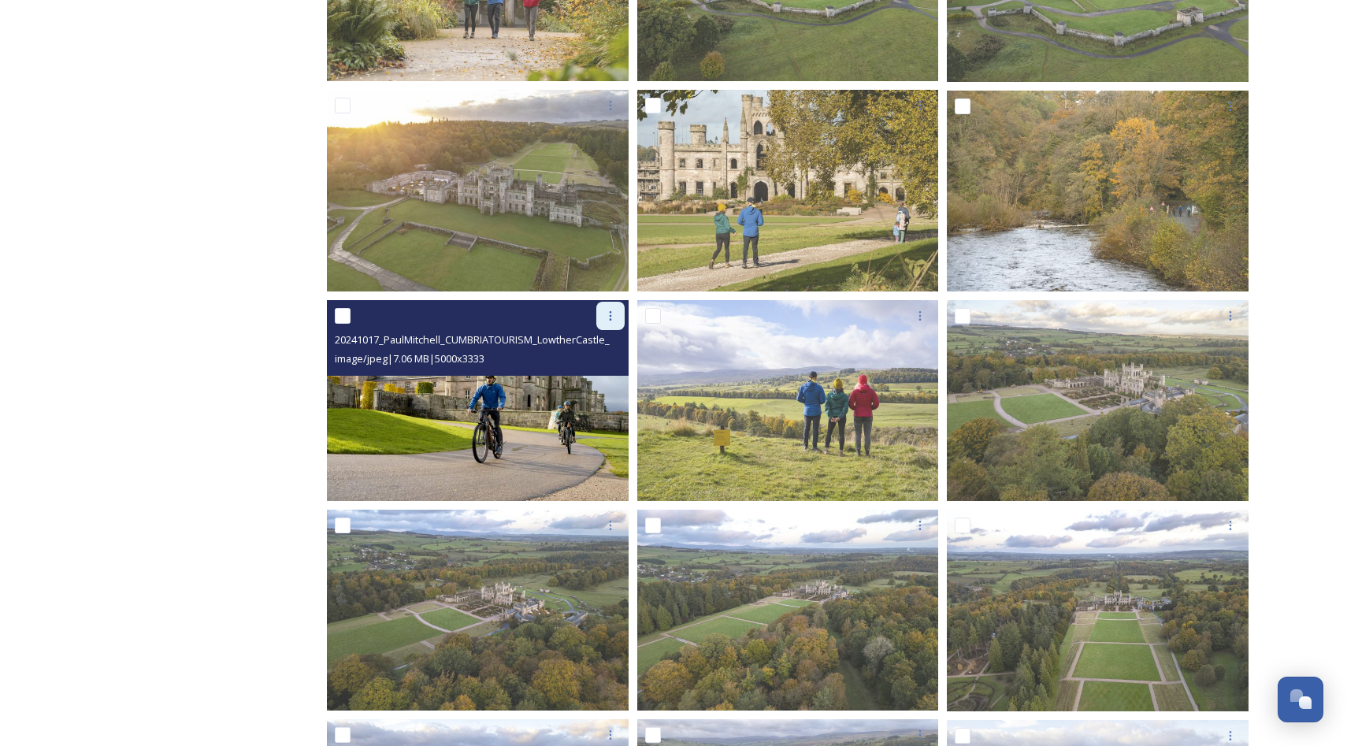
click at [609, 319] on icon at bounding box center [610, 315] width 2 height 9
click at [592, 378] on span "Download" at bounding box center [592, 380] width 48 height 15
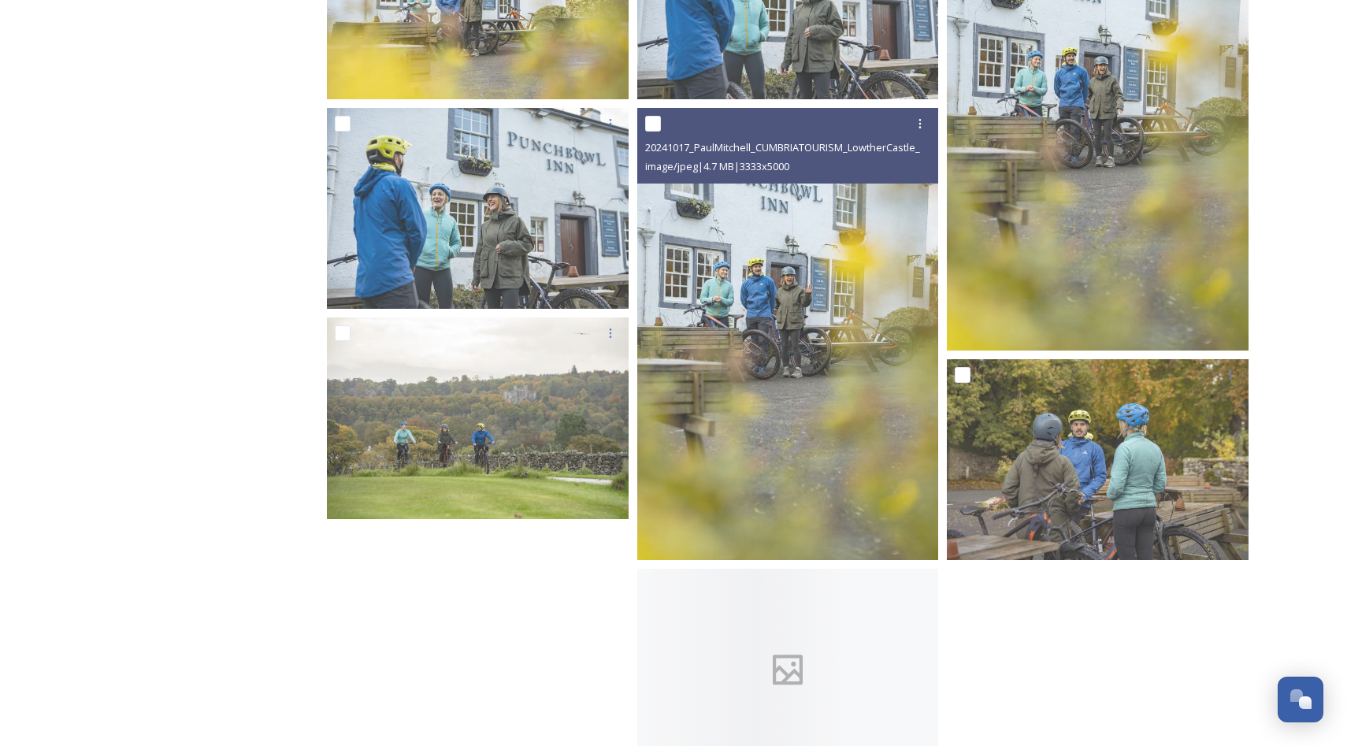
scroll to position [15691, 0]
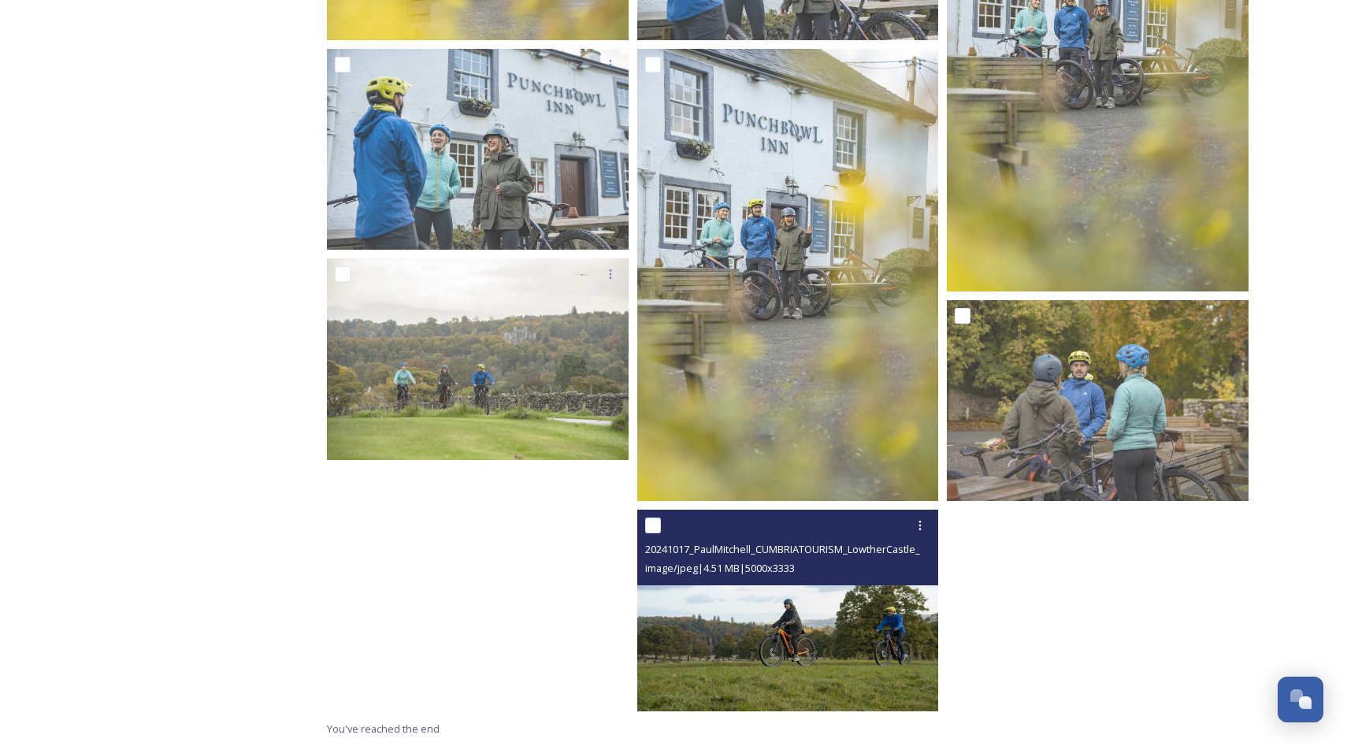
click at [784, 644] on img at bounding box center [788, 611] width 302 height 202
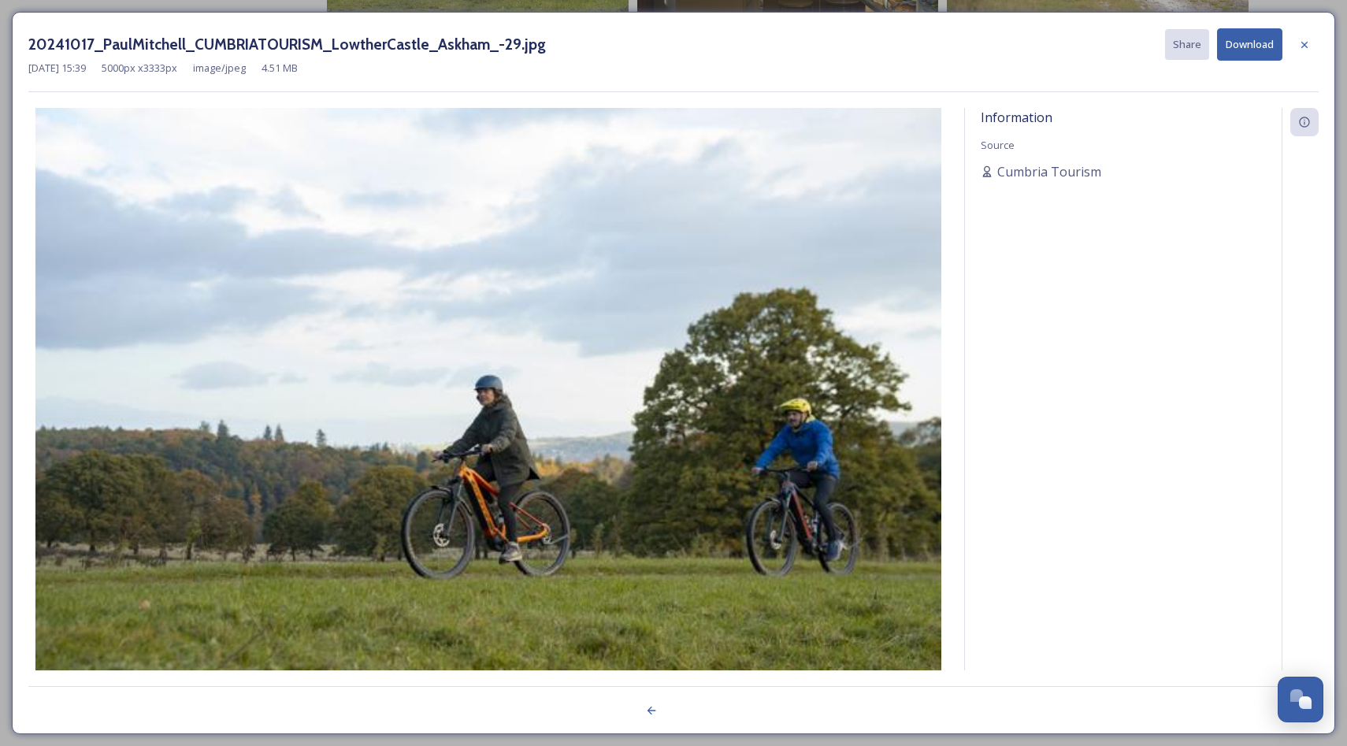
scroll to position [15481, 0]
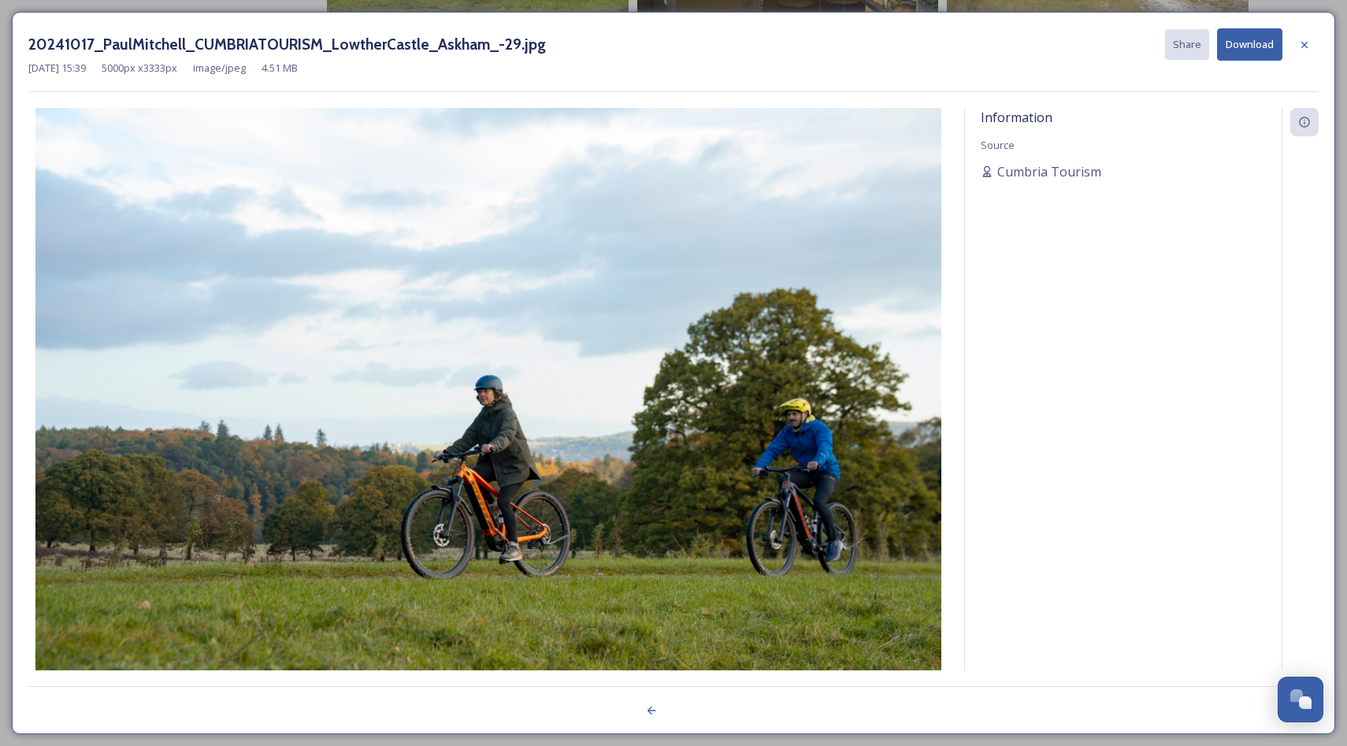
click at [1250, 44] on button "Download" at bounding box center [1249, 44] width 65 height 32
click at [1117, 242] on div "Information Source Cumbria Tourism" at bounding box center [1123, 389] width 317 height 563
click at [847, 34] on div "20241017_PaulMitchell_CUMBRIATOURISM_LowtherCastle_Askham_-29.jpg Share Download" at bounding box center [673, 44] width 1290 height 32
click at [1241, 47] on button "Download" at bounding box center [1249, 44] width 65 height 32
click at [1300, 43] on icon at bounding box center [1304, 45] width 13 height 13
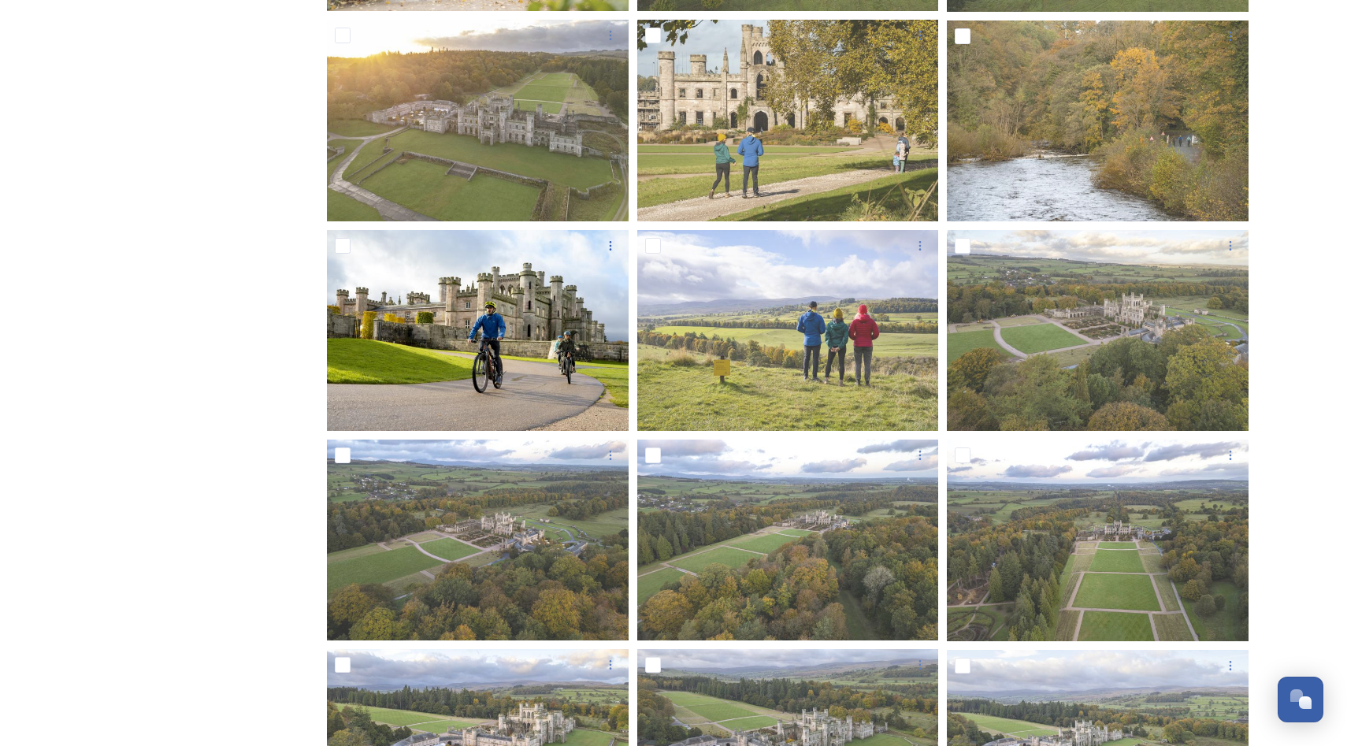
scroll to position [0, 0]
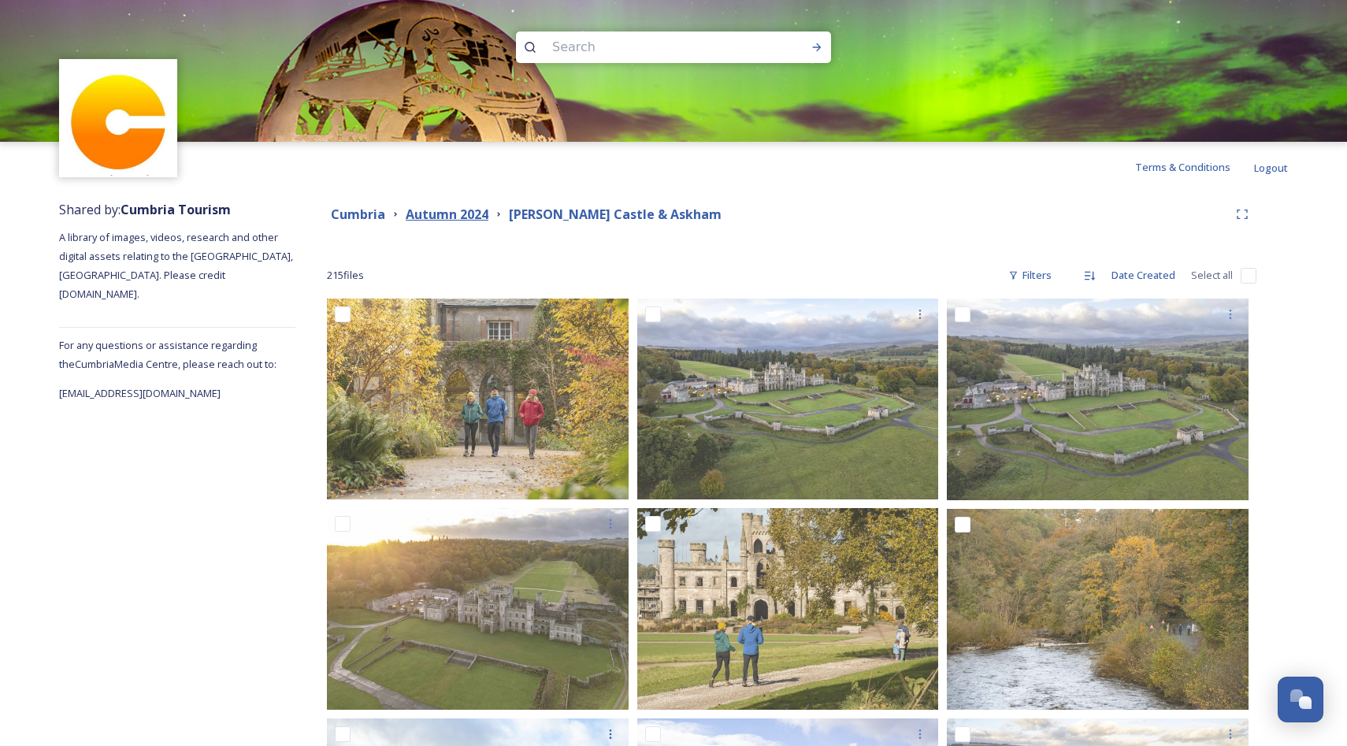
click at [454, 212] on strong "Autumn 2024" at bounding box center [447, 214] width 83 height 17
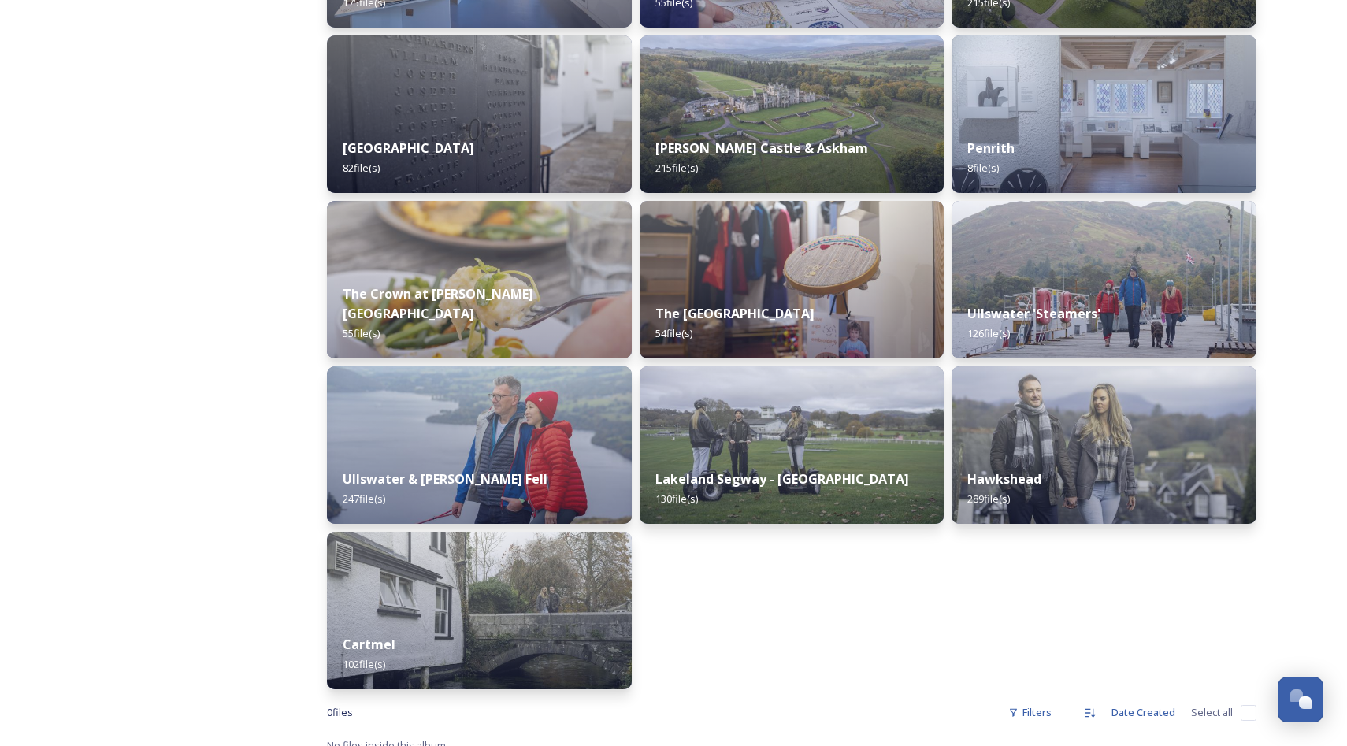
scroll to position [548, 0]
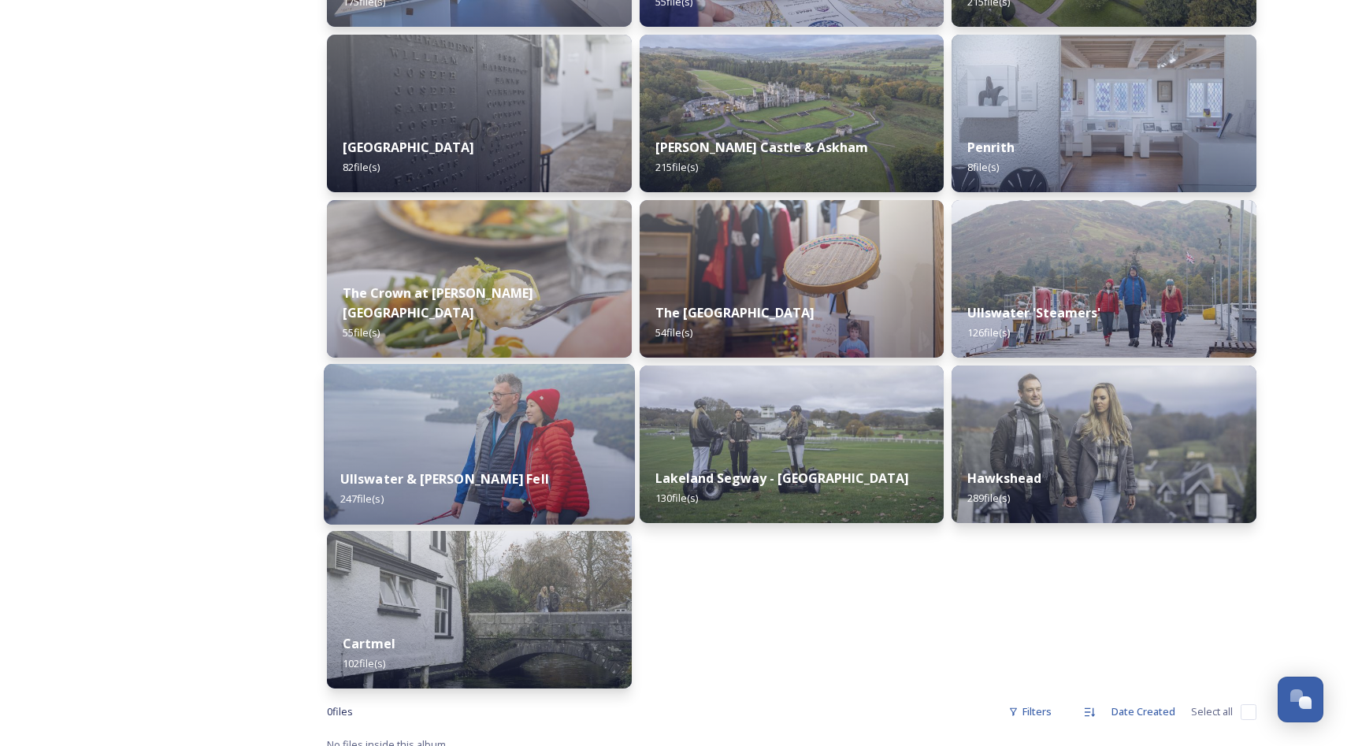
click at [474, 481] on strong "Ullswater & [PERSON_NAME] Fell" at bounding box center [444, 478] width 209 height 17
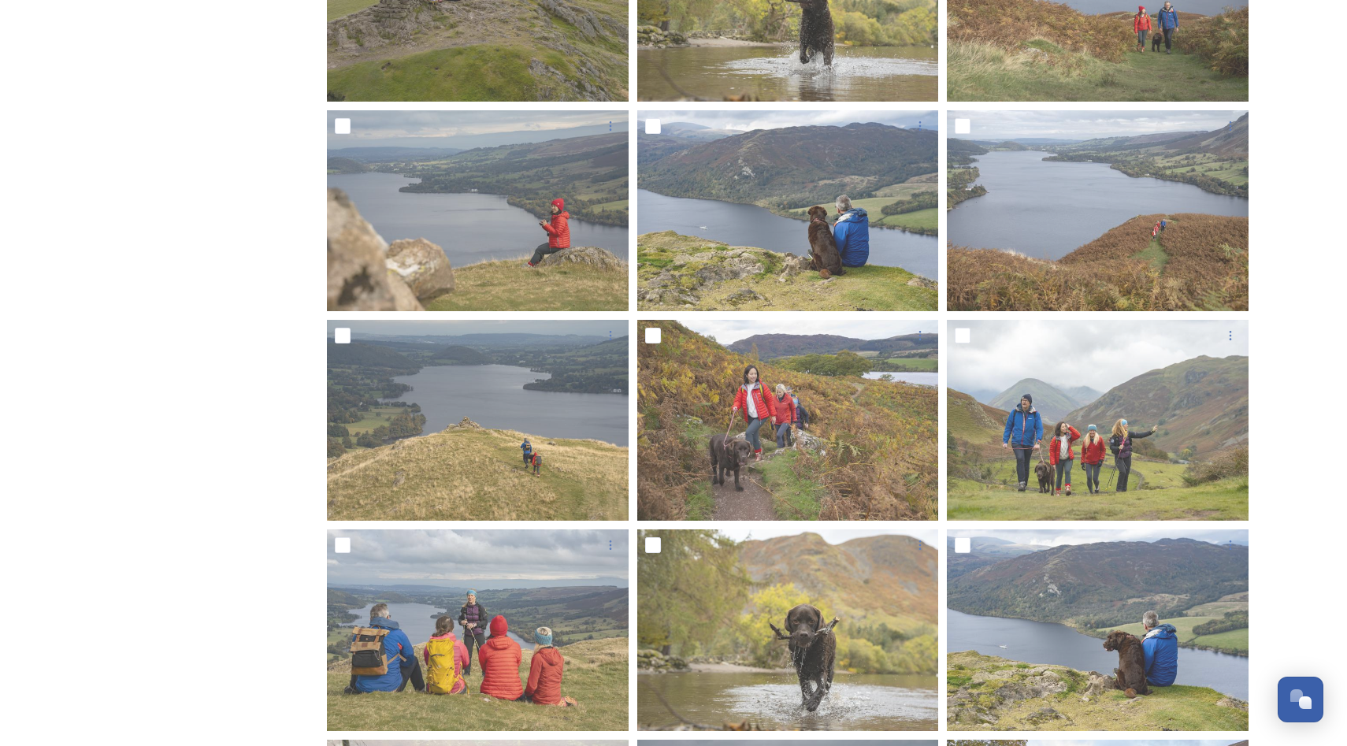
scroll to position [1238, 0]
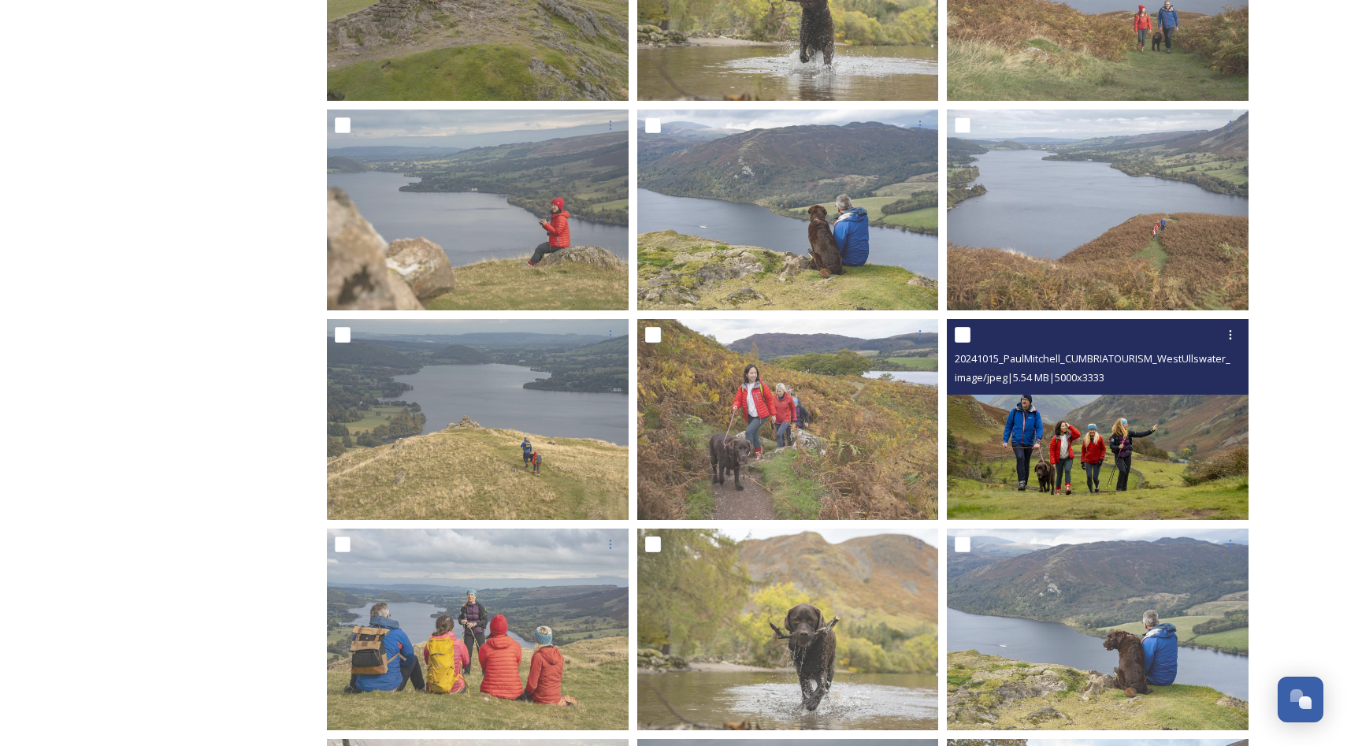
click at [1057, 462] on img at bounding box center [1098, 420] width 302 height 202
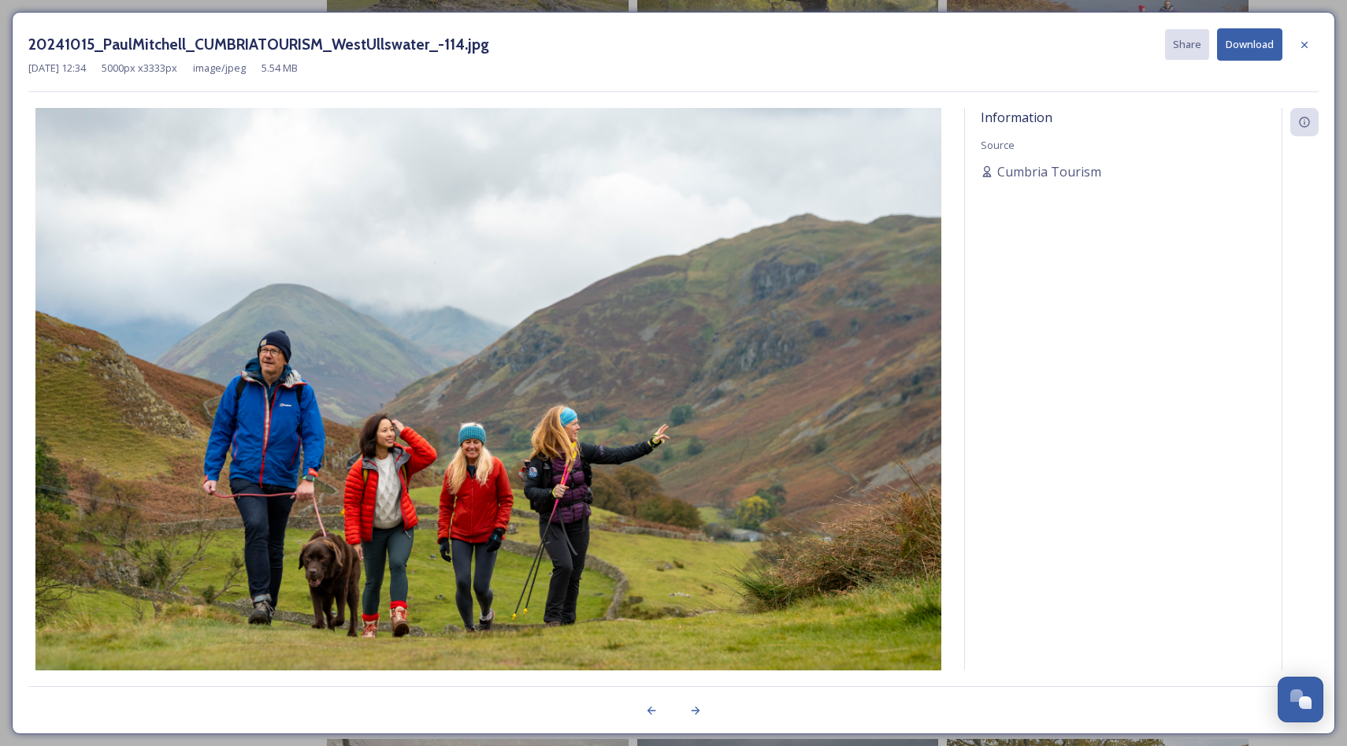
click at [1253, 44] on button "Download" at bounding box center [1249, 44] width 65 height 32
click at [1305, 41] on icon at bounding box center [1304, 45] width 13 height 13
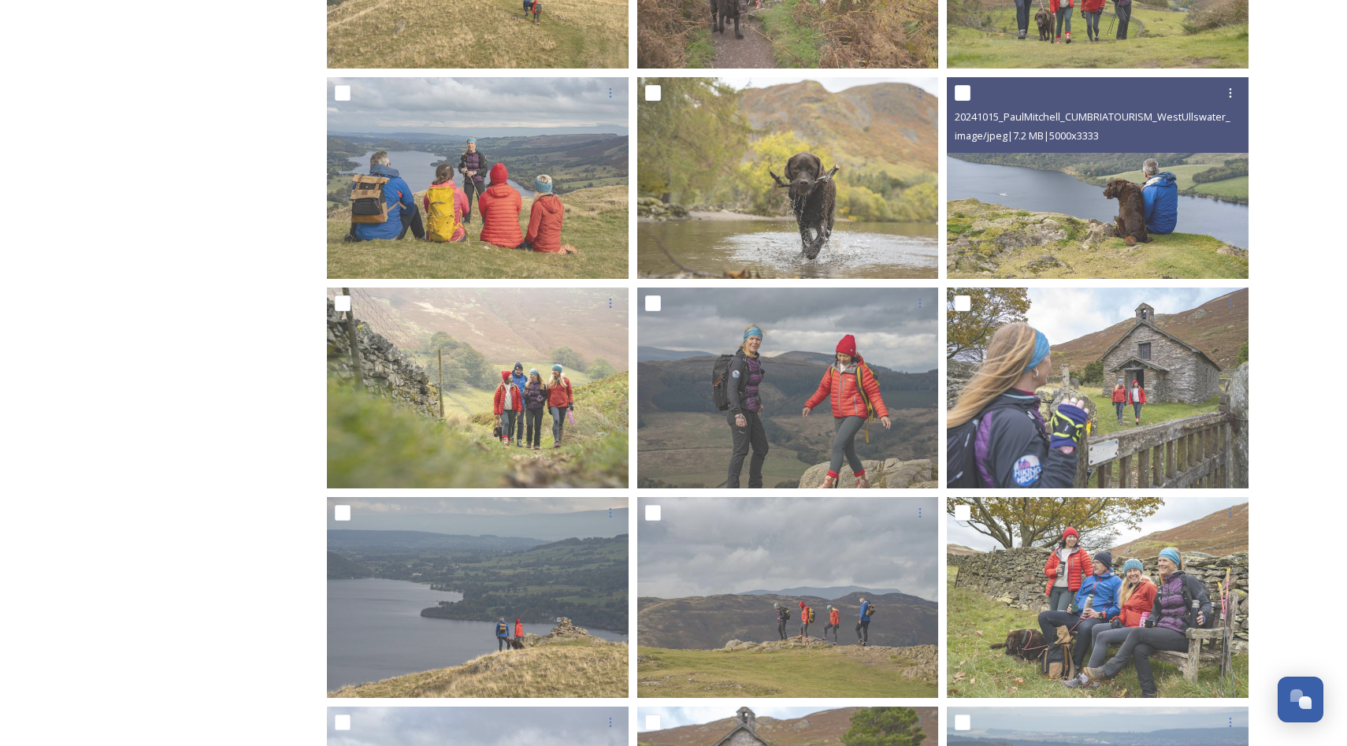
scroll to position [1692, 0]
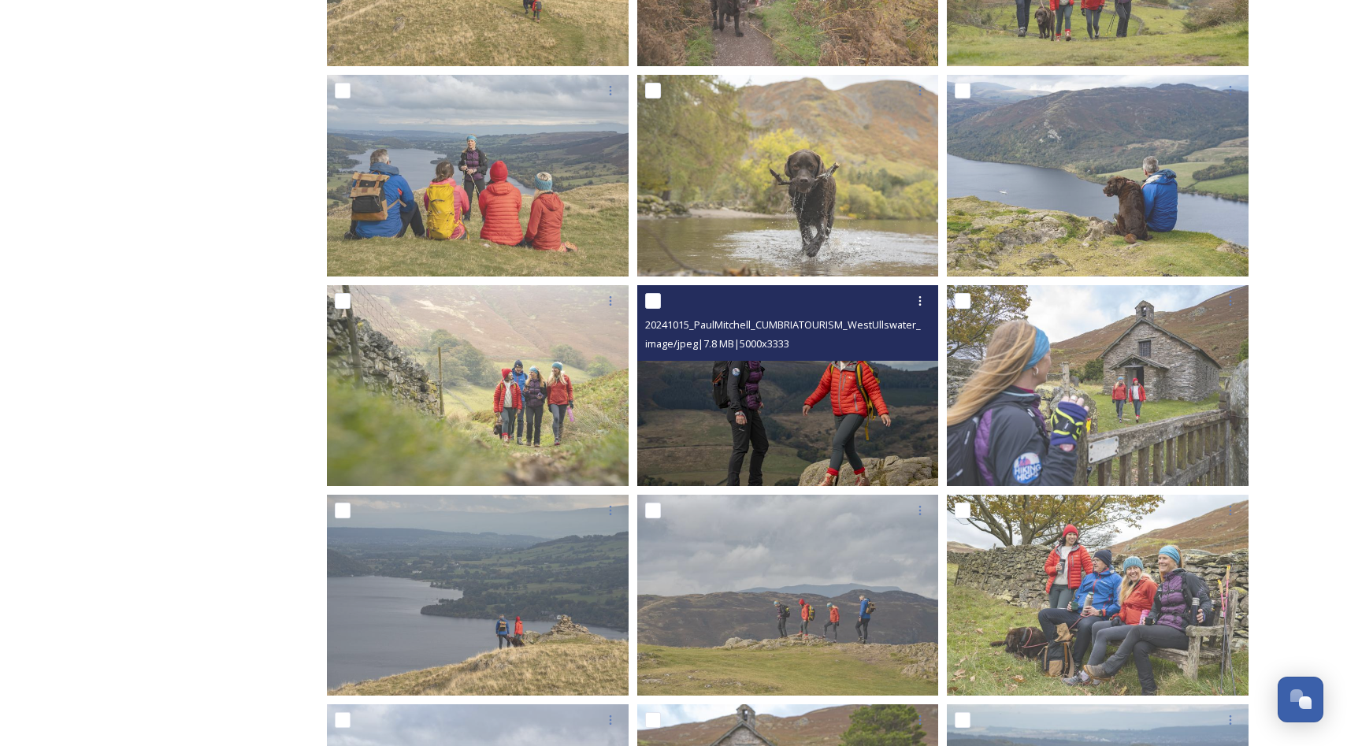
click at [786, 398] on img at bounding box center [788, 385] width 302 height 202
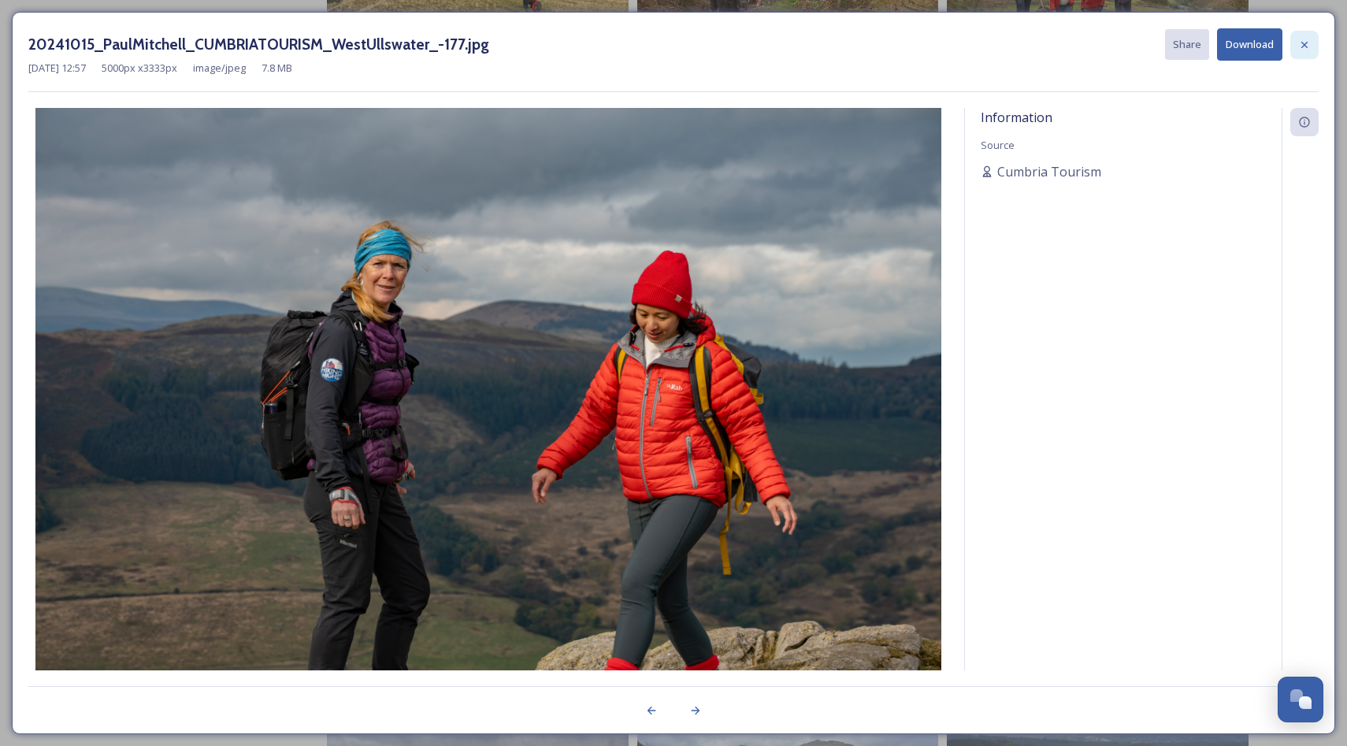
click at [1306, 43] on icon at bounding box center [1304, 45] width 13 height 13
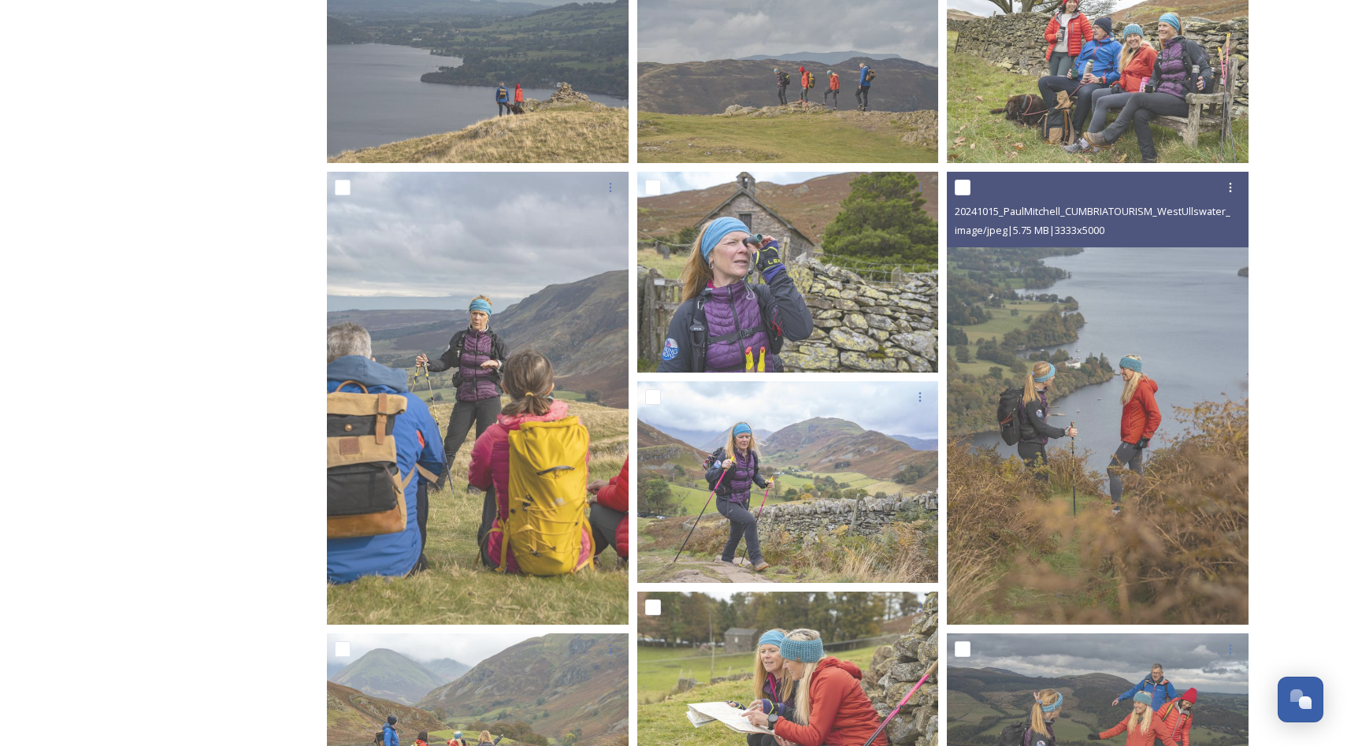
scroll to position [2226, 0]
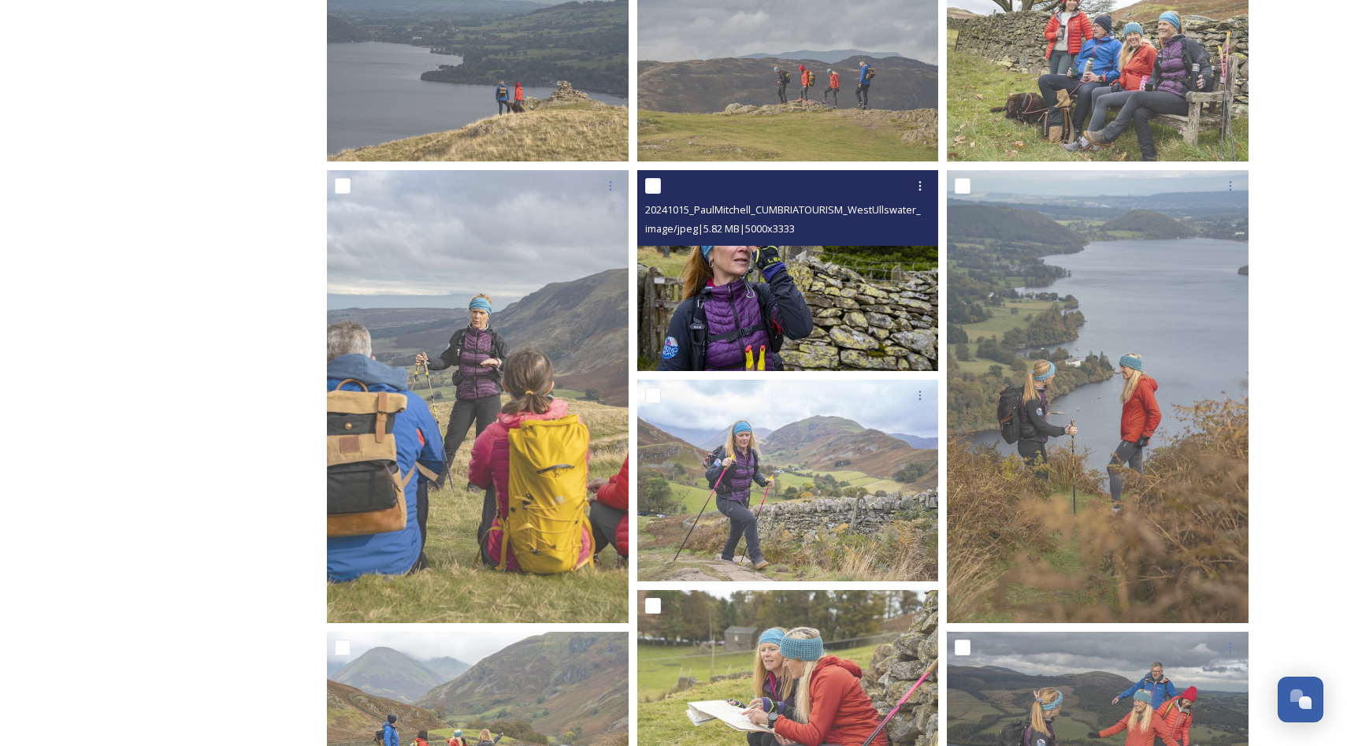
click at [771, 314] on img at bounding box center [788, 271] width 302 height 202
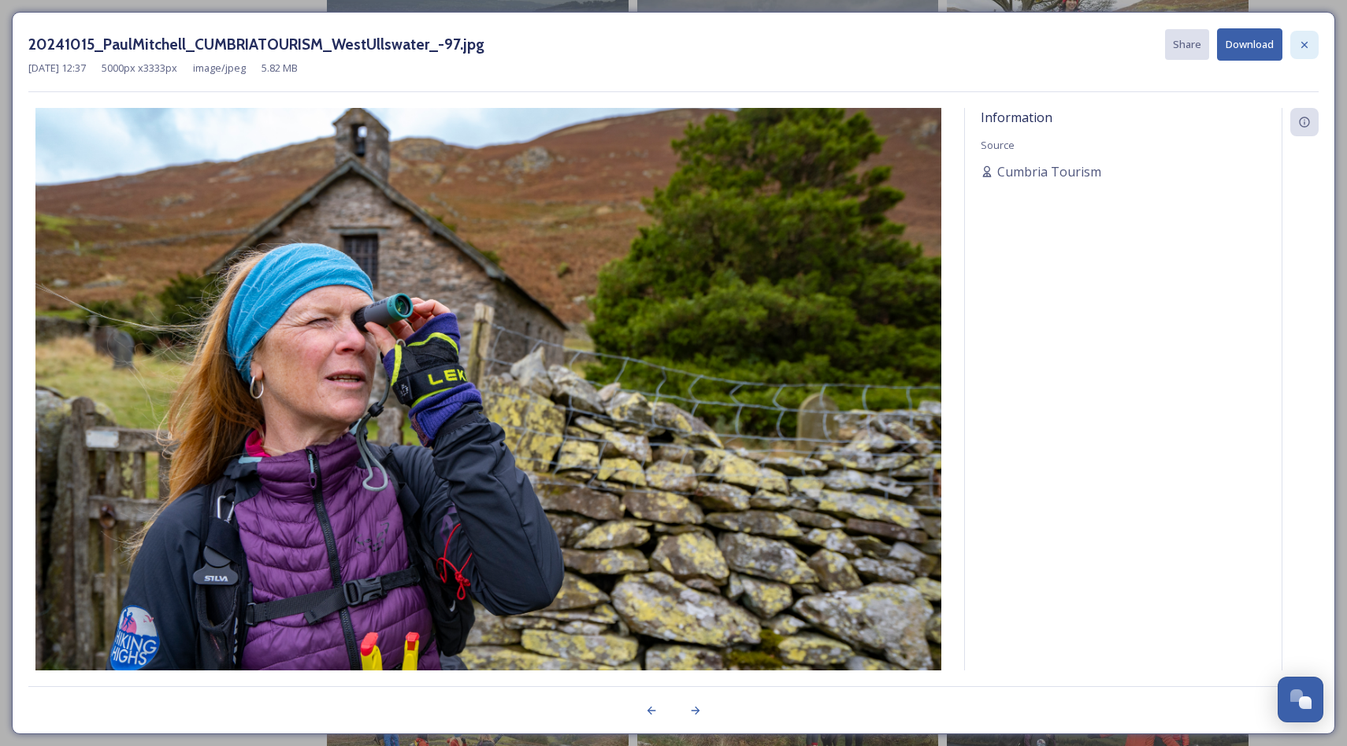
click at [1305, 50] on icon at bounding box center [1304, 45] width 13 height 13
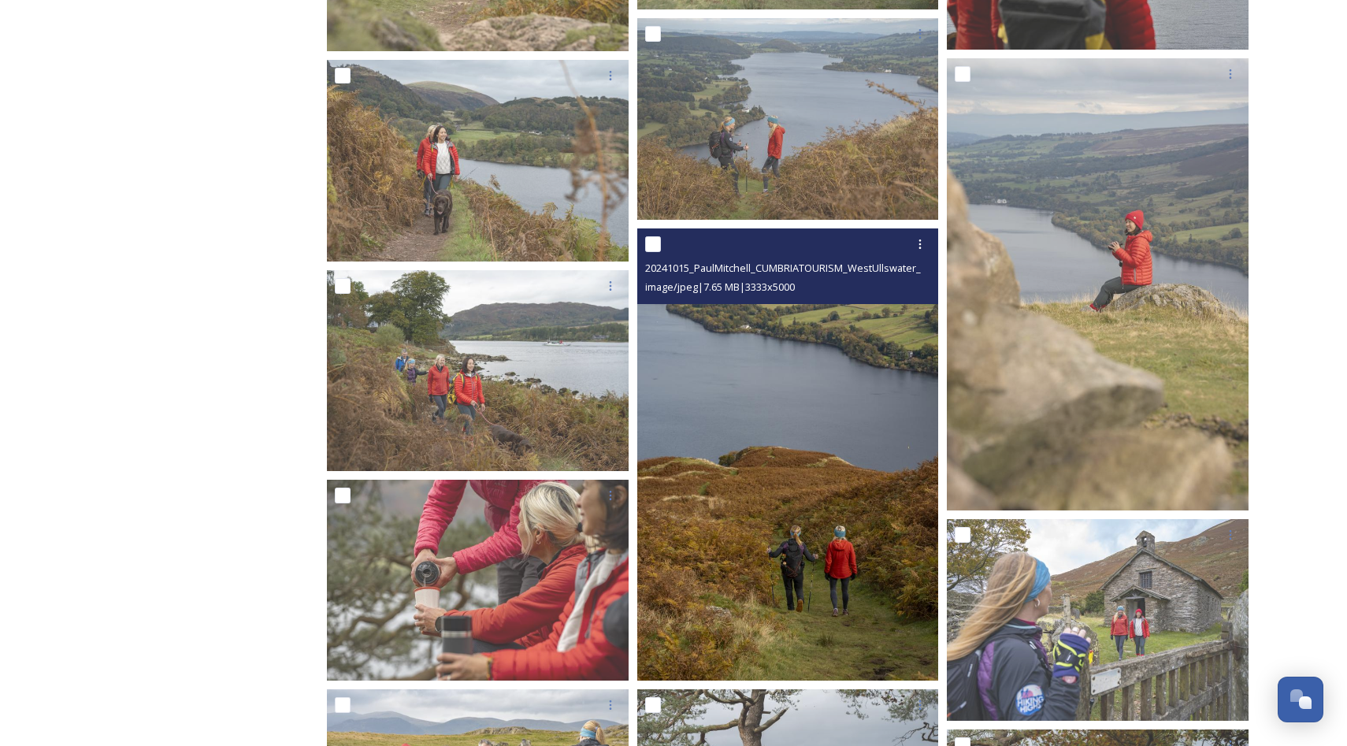
scroll to position [3218, 0]
click at [800, 498] on img at bounding box center [788, 454] width 302 height 453
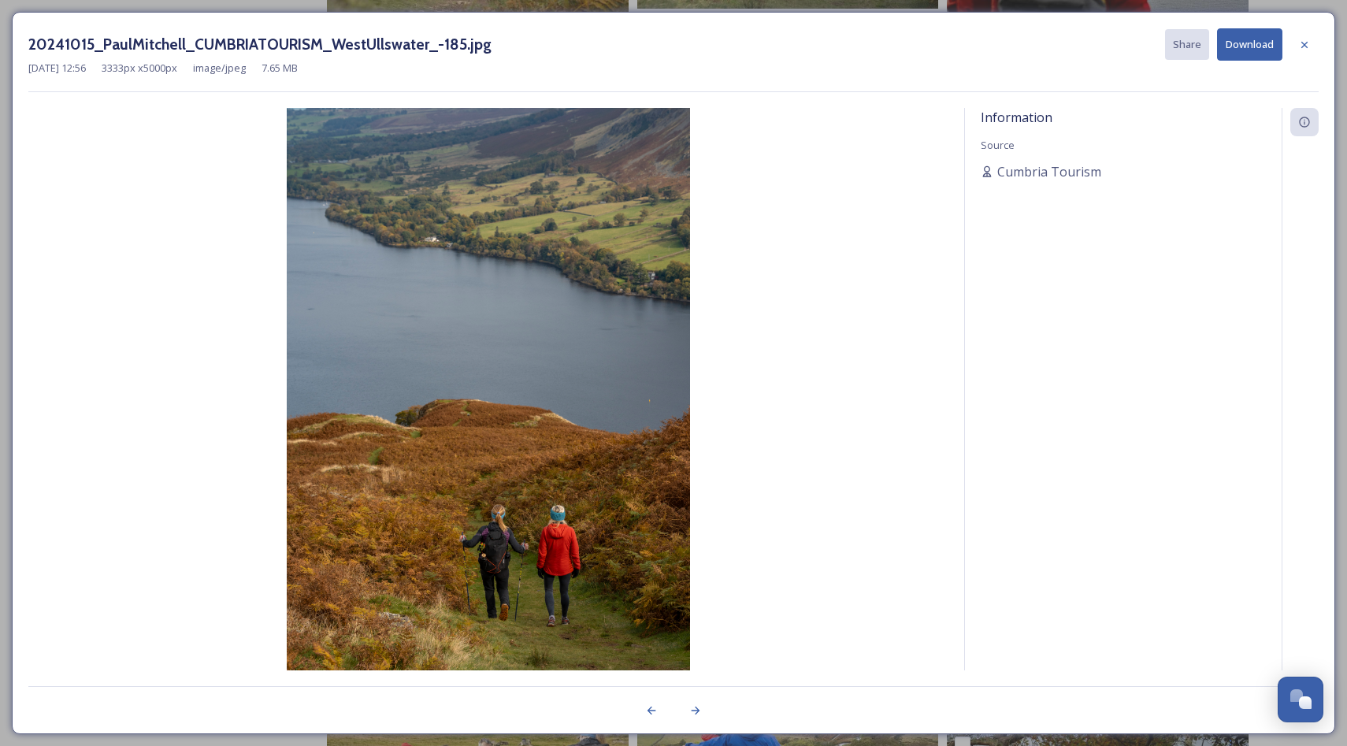
click at [1258, 46] on button "Download" at bounding box center [1249, 44] width 65 height 32
click at [1304, 44] on icon at bounding box center [1305, 44] width 6 height 6
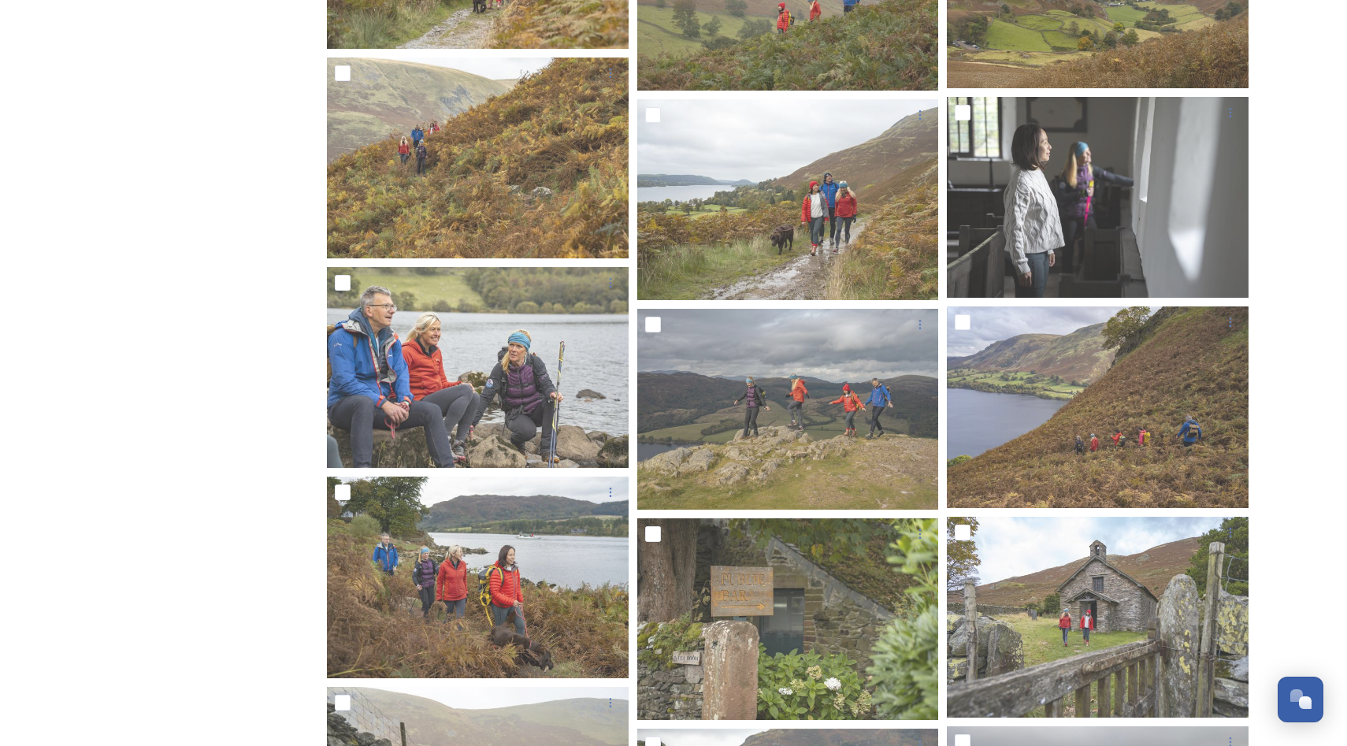
scroll to position [6367, 0]
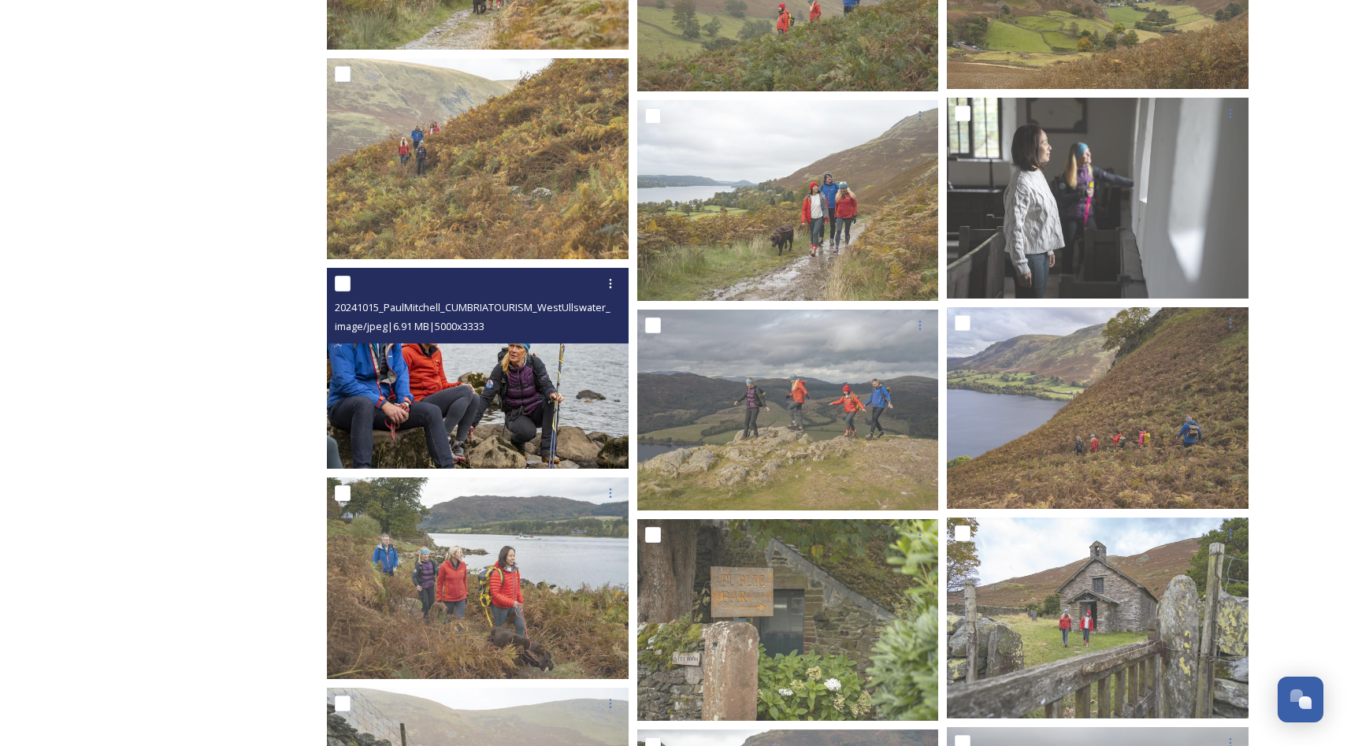
click at [557, 398] on img at bounding box center [478, 369] width 302 height 202
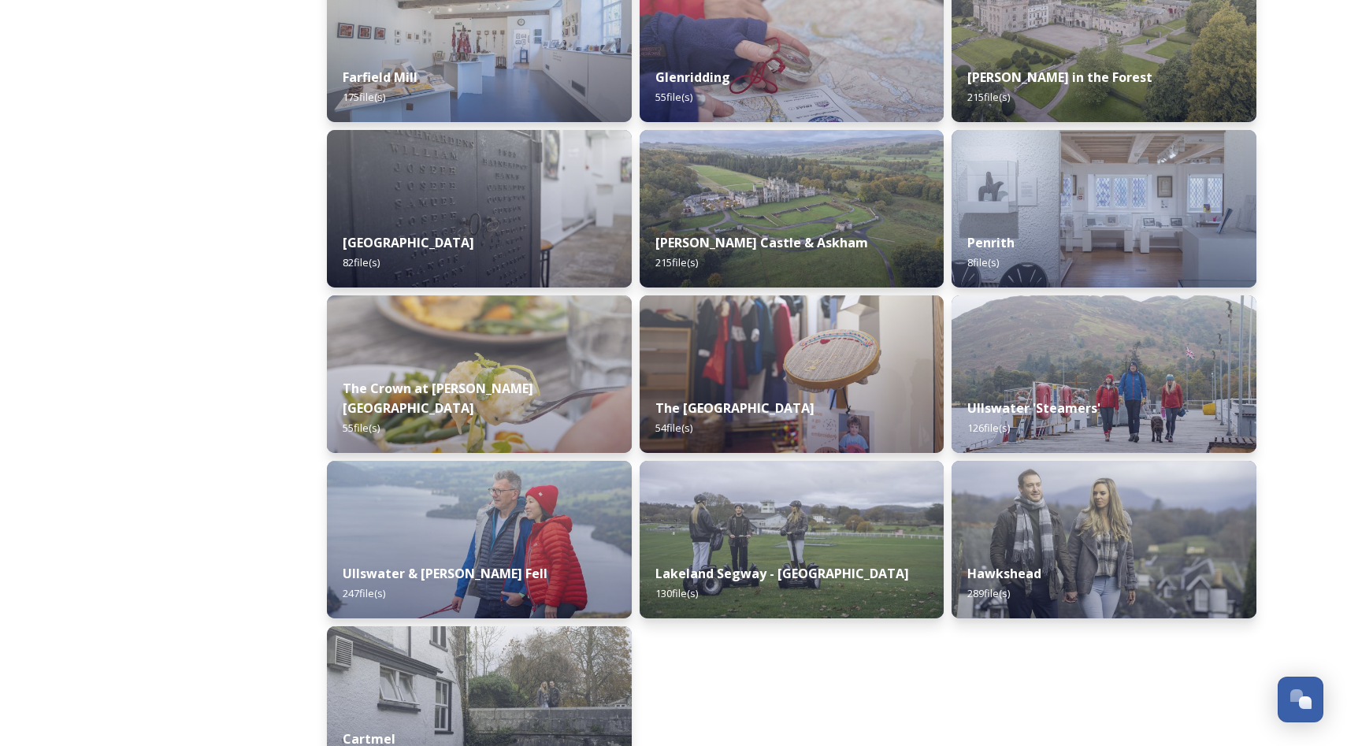
scroll to position [564, 0]
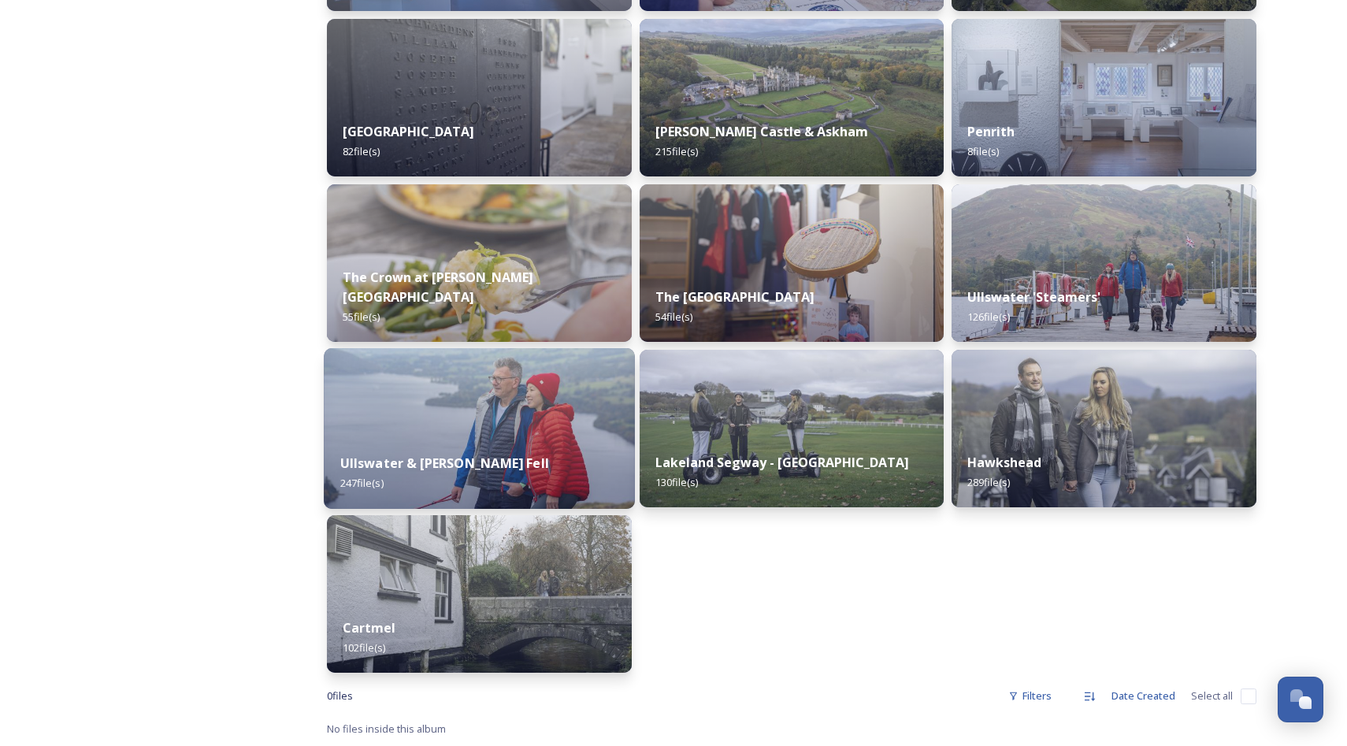
click at [499, 447] on div "Ullswater & [PERSON_NAME] Fell 247 file(s)" at bounding box center [479, 473] width 310 height 72
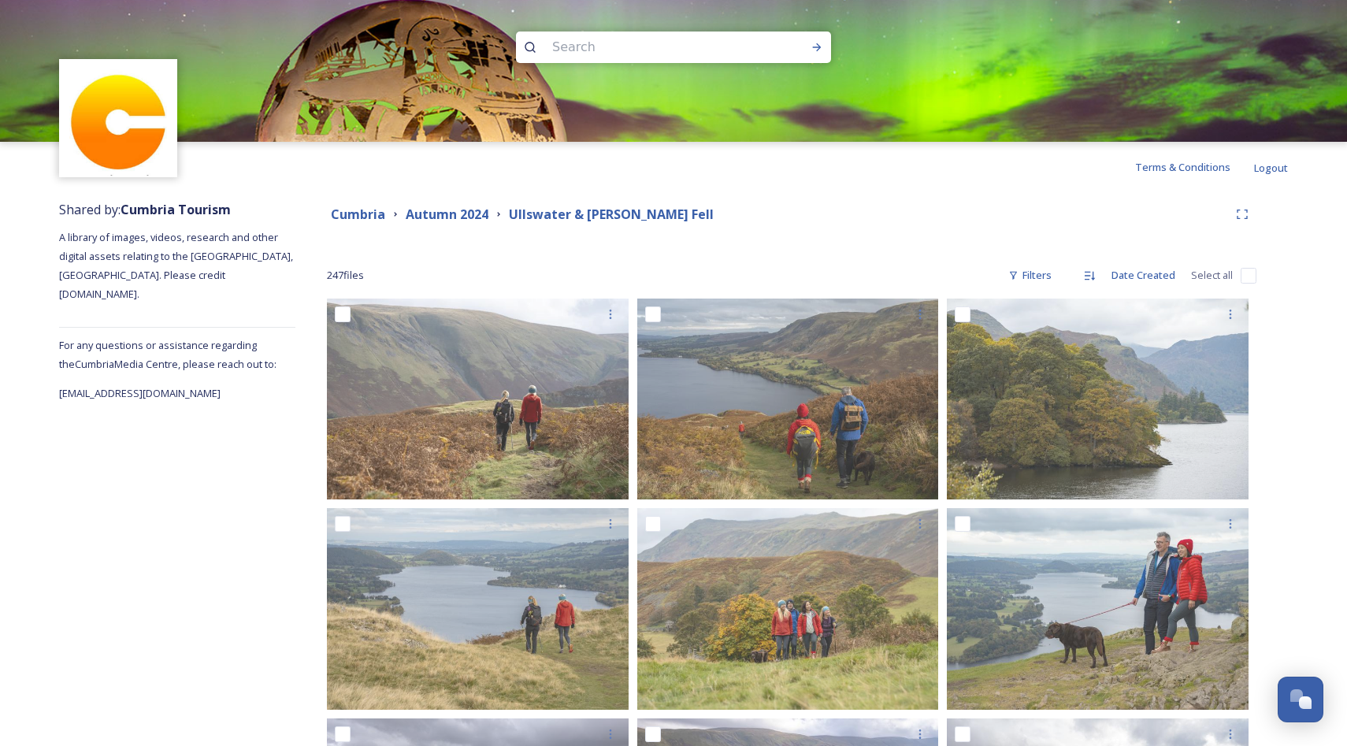
click at [474, 223] on div "Autumn 2024" at bounding box center [447, 215] width 83 height 20
click at [459, 211] on strong "Autumn 2024" at bounding box center [447, 214] width 83 height 17
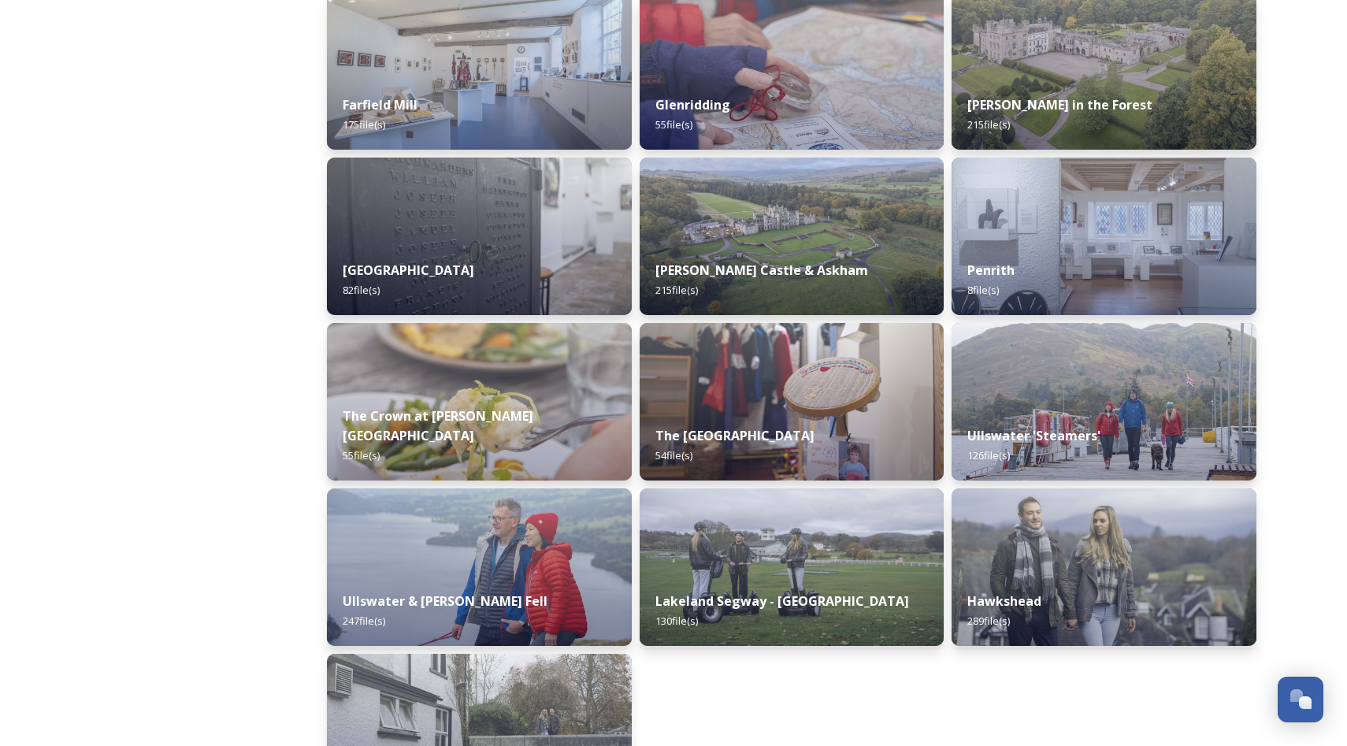
scroll to position [564, 0]
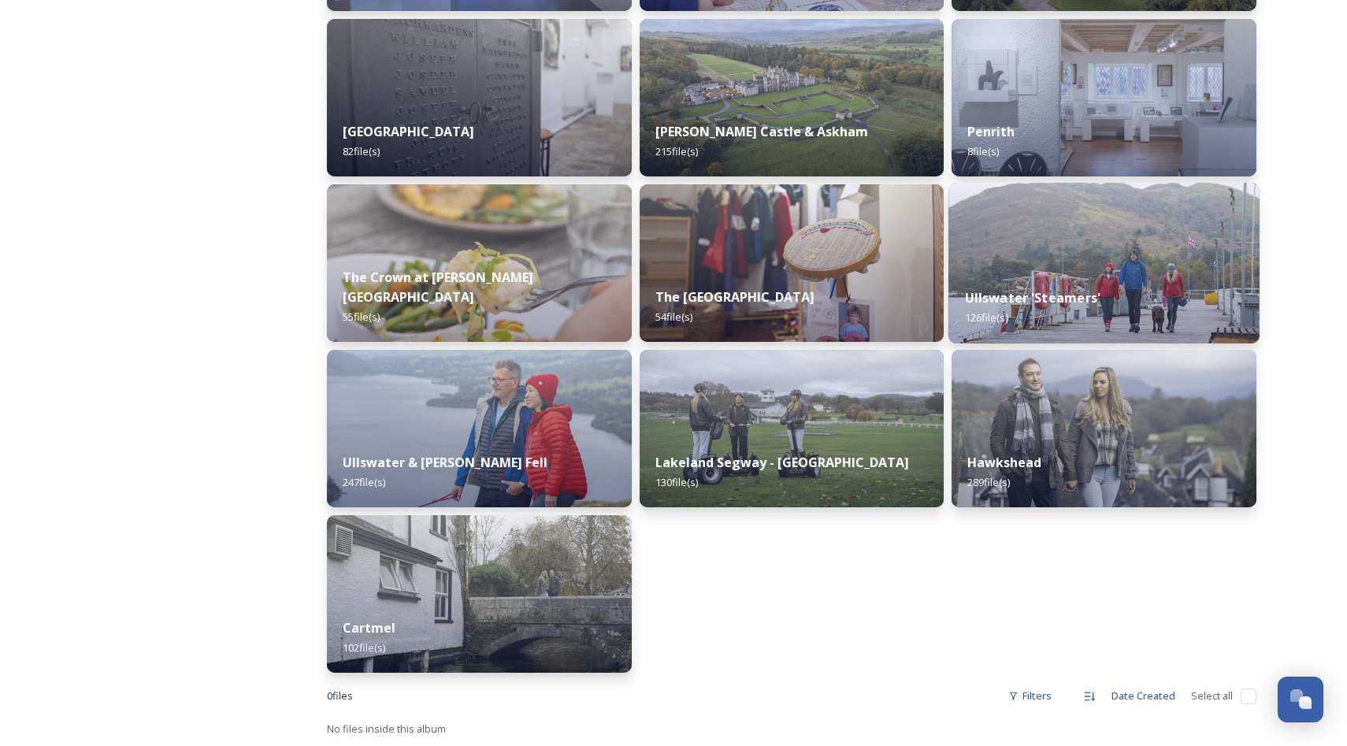
click at [1030, 280] on div "Ullswater 'Steamers' 126 file(s)" at bounding box center [1104, 308] width 310 height 72
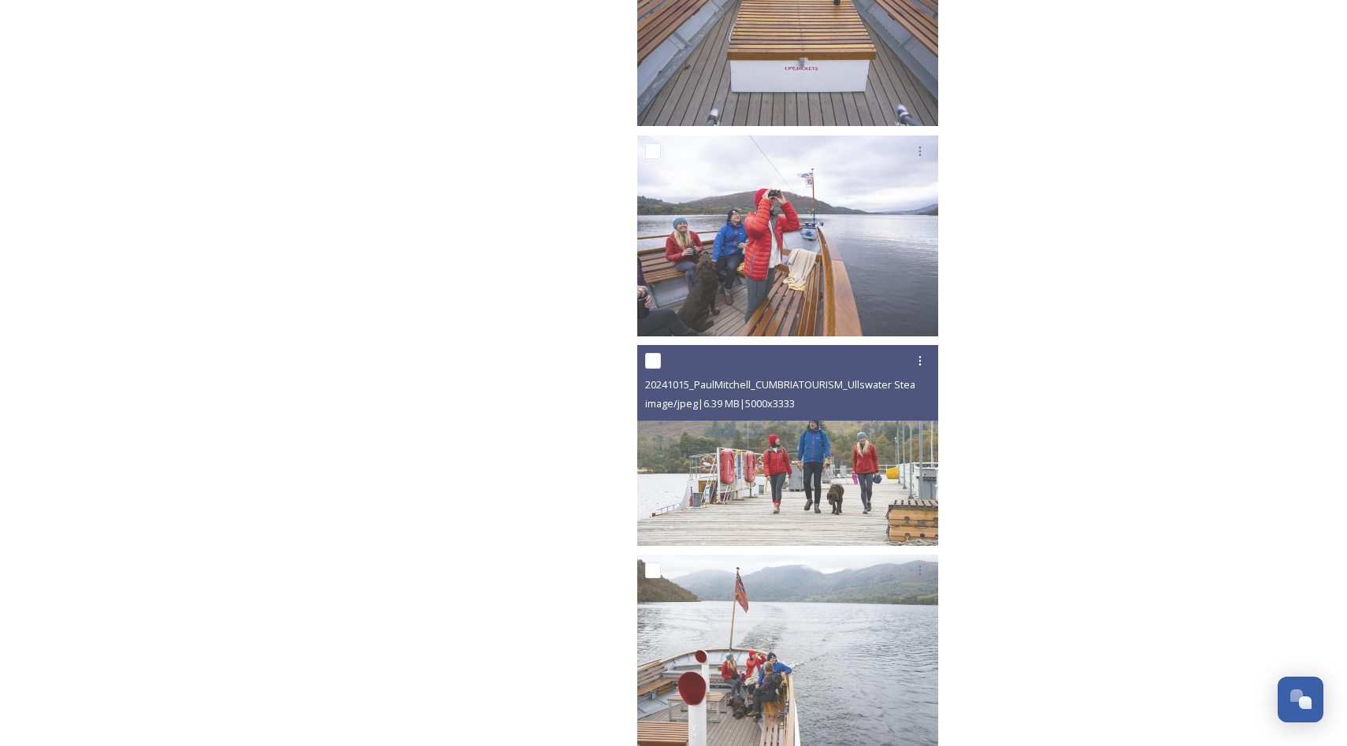
scroll to position [10151, 0]
